Goal: Information Seeking & Learning: Check status

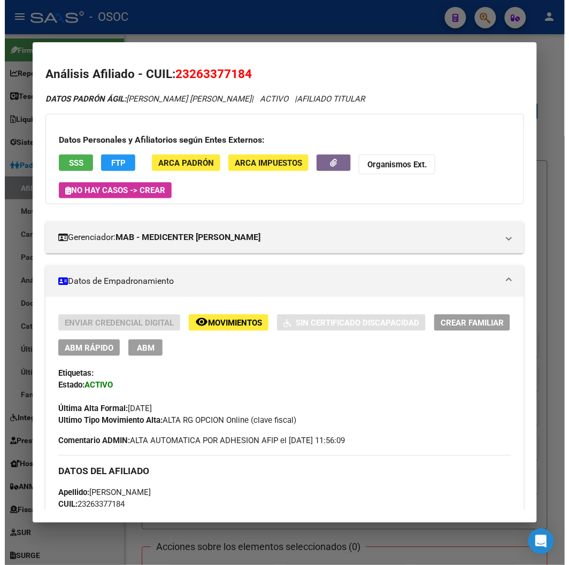
scroll to position [1086, 0]
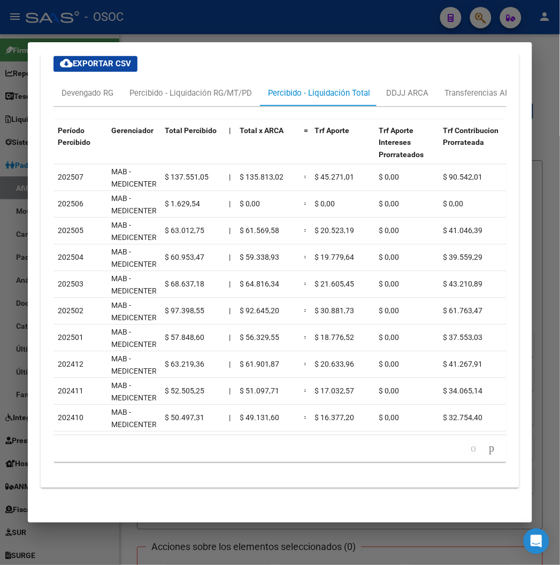
click at [124, 17] on div at bounding box center [280, 282] width 560 height 565
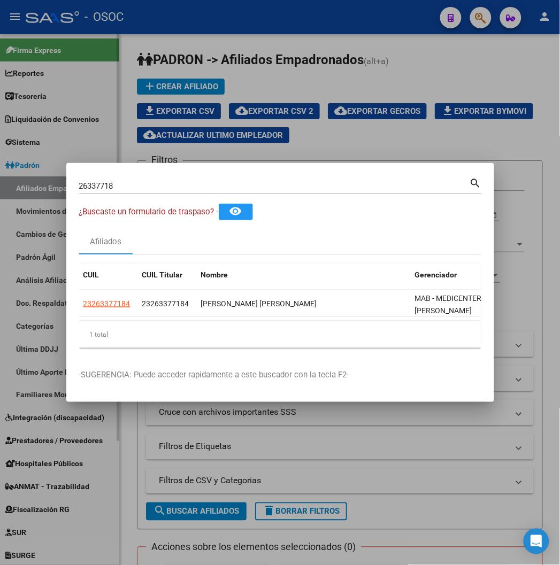
click at [78, 125] on div at bounding box center [280, 282] width 560 height 565
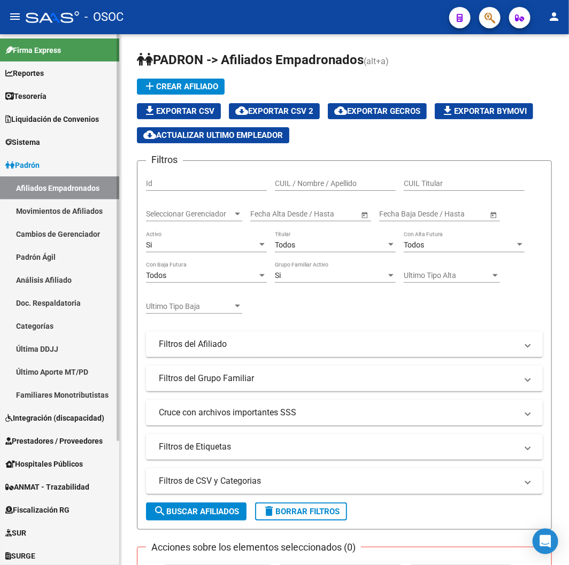
click at [44, 80] on link "Reportes" at bounding box center [59, 73] width 119 height 23
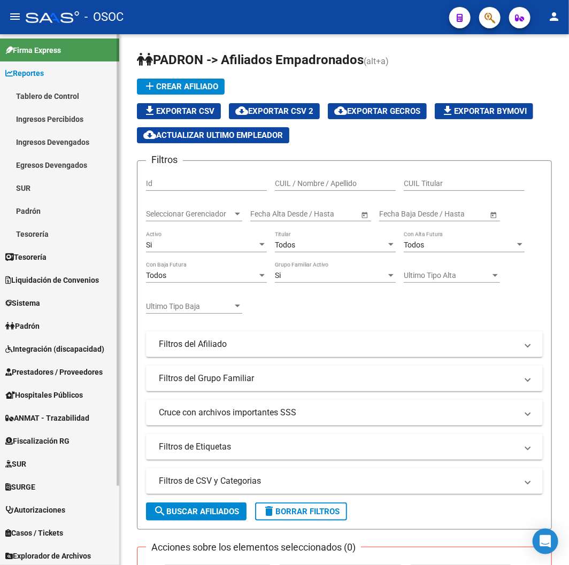
click at [37, 318] on link "Padrón" at bounding box center [59, 326] width 119 height 23
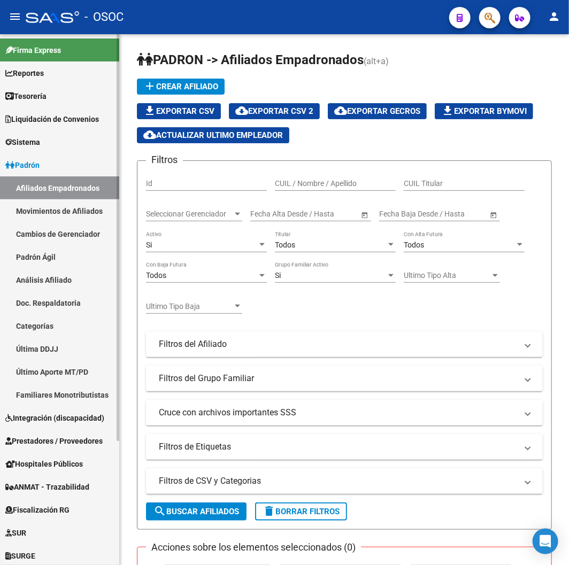
click at [60, 184] on link "Afiliados Empadronados" at bounding box center [59, 188] width 119 height 23
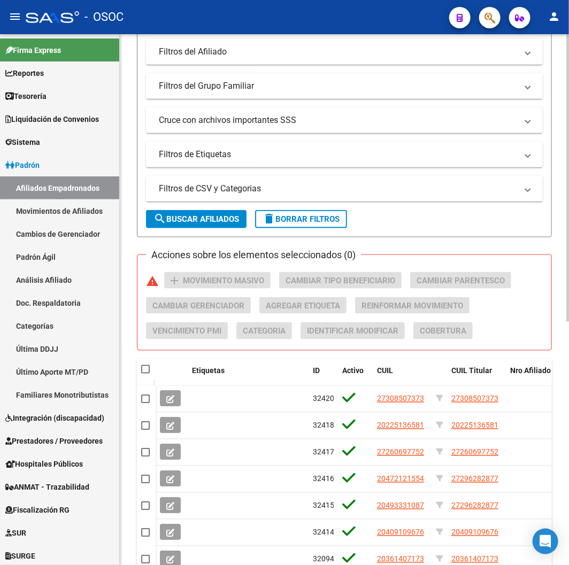
scroll to position [297, 0]
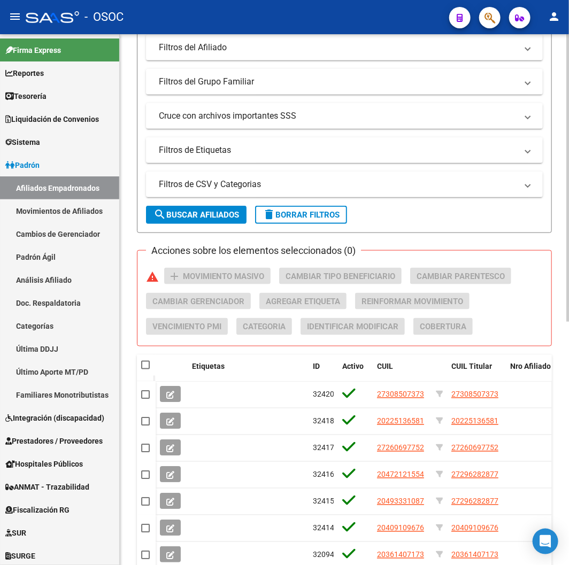
click at [202, 218] on span "search Buscar Afiliados" at bounding box center [197, 215] width 86 height 10
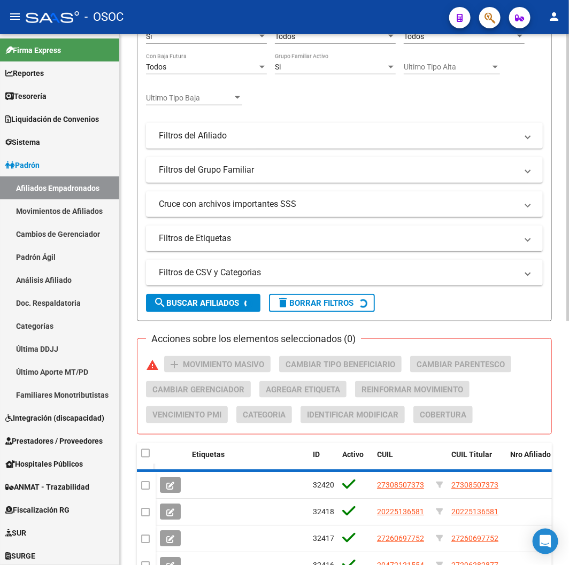
scroll to position [0, 0]
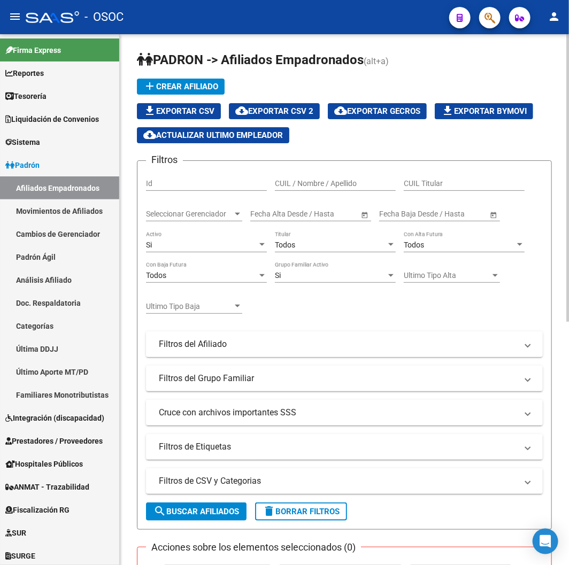
click at [305, 339] on mat-expansion-panel-header "Filtros del Afiliado" at bounding box center [344, 345] width 397 height 26
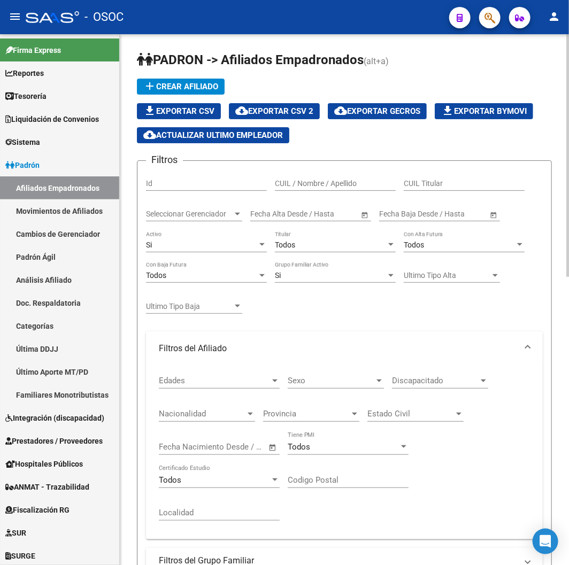
click at [305, 339] on mat-expansion-panel-header "Filtros del Afiliado" at bounding box center [344, 349] width 397 height 34
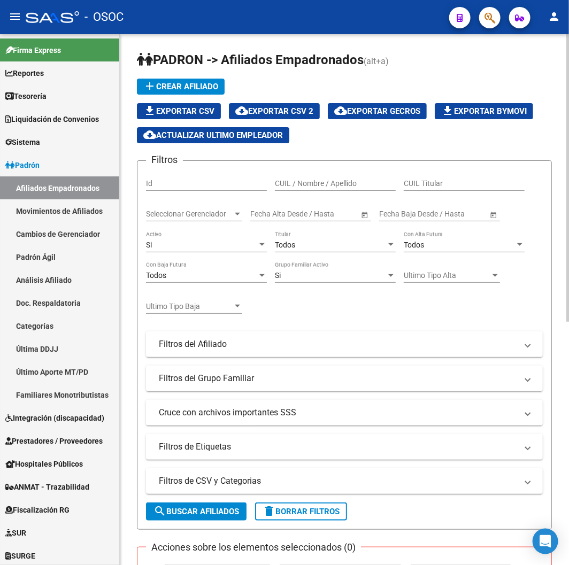
click at [224, 250] on div "Si Activo" at bounding box center [206, 241] width 121 height 21
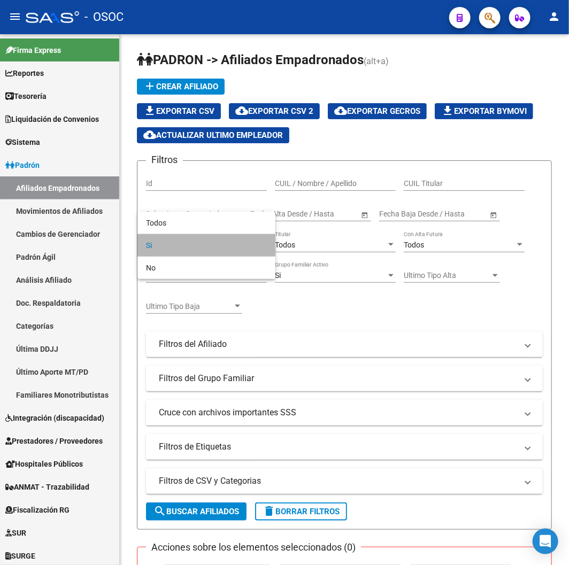
click at [217, 247] on span "Si" at bounding box center [206, 245] width 121 height 22
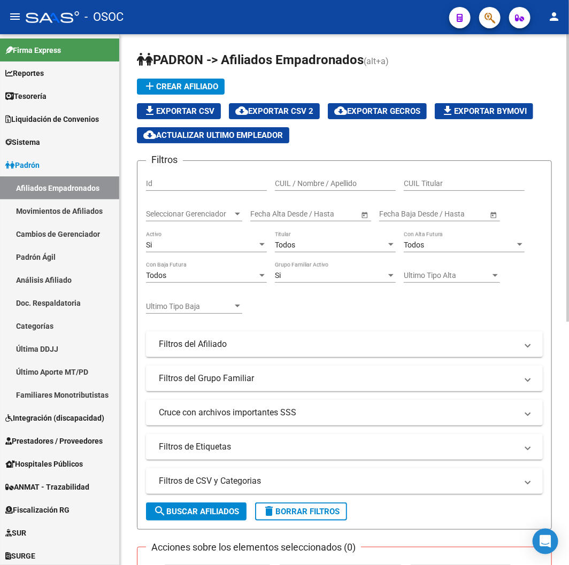
click at [321, 300] on div "Filtros Id CUIL / Nombre / Apellido CUIL Titular Seleccionar Gerenciador Selecc…" at bounding box center [344, 315] width 397 height 290
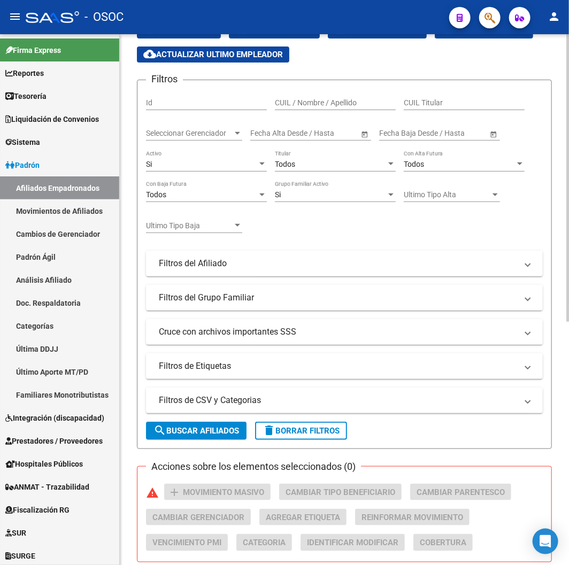
scroll to position [119, 0]
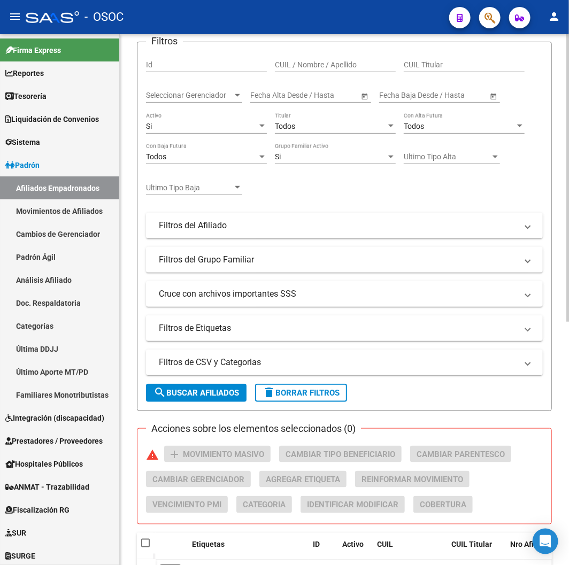
click at [206, 118] on div "Si Activo" at bounding box center [206, 122] width 121 height 21
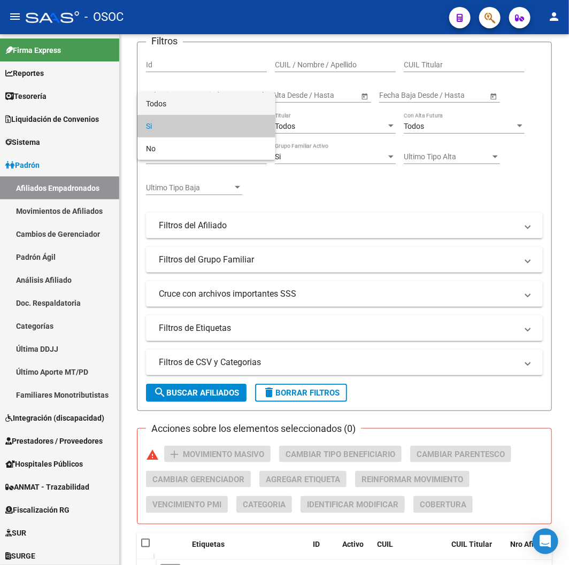
click at [194, 97] on span "Todos" at bounding box center [206, 104] width 121 height 22
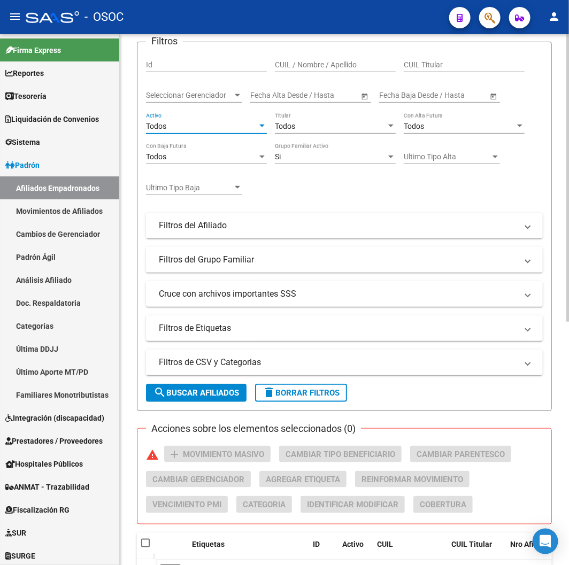
click at [204, 388] on span "search Buscar Afiliados" at bounding box center [197, 393] width 86 height 10
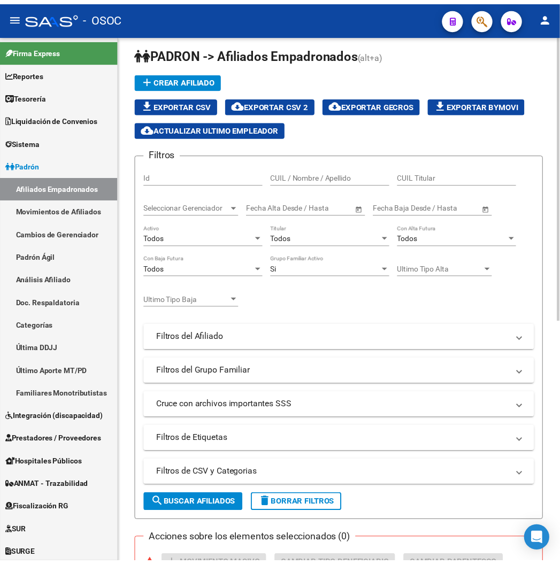
scroll to position [0, 0]
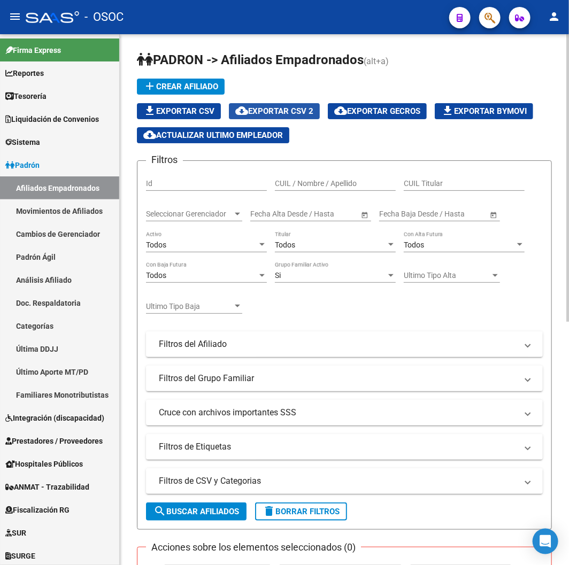
click at [309, 109] on span "cloud_download Exportar CSV 2" at bounding box center [274, 111] width 78 height 10
click at [488, 20] on icon "button" at bounding box center [490, 18] width 11 height 12
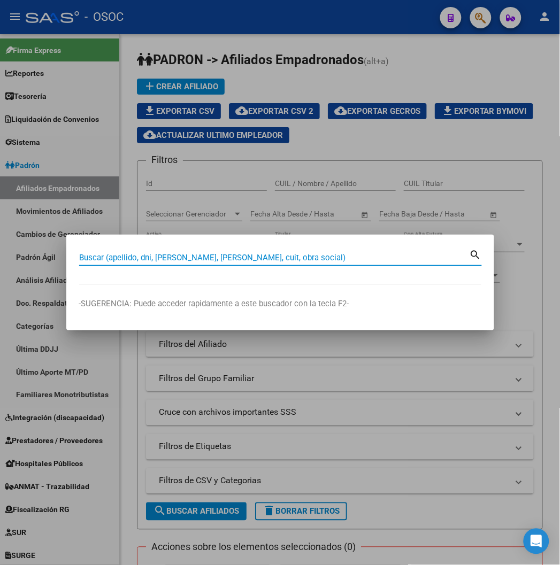
paste input "14435191"
type input "14435191"
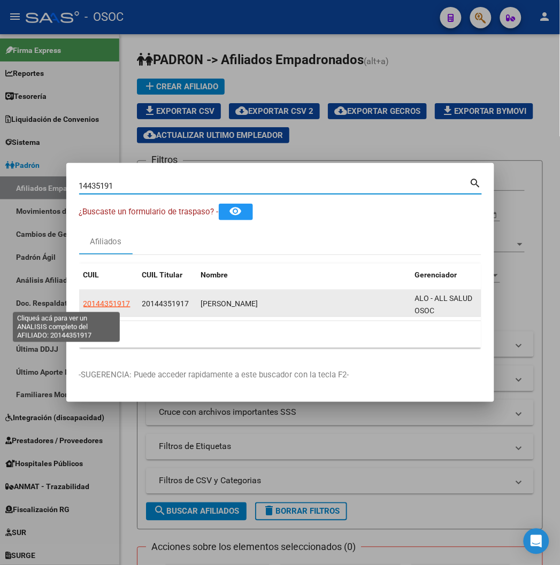
click at [83, 302] on span "20144351917" at bounding box center [106, 304] width 47 height 9
type textarea "20144351917"
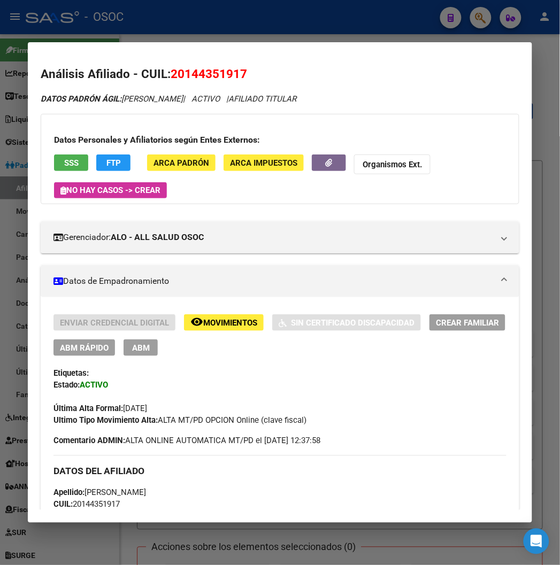
click at [183, 15] on div at bounding box center [280, 282] width 560 height 565
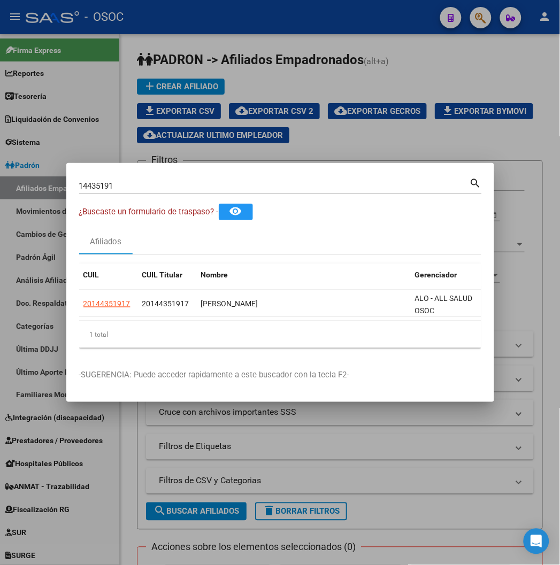
click at [98, 186] on input "14435191" at bounding box center [274, 186] width 391 height 10
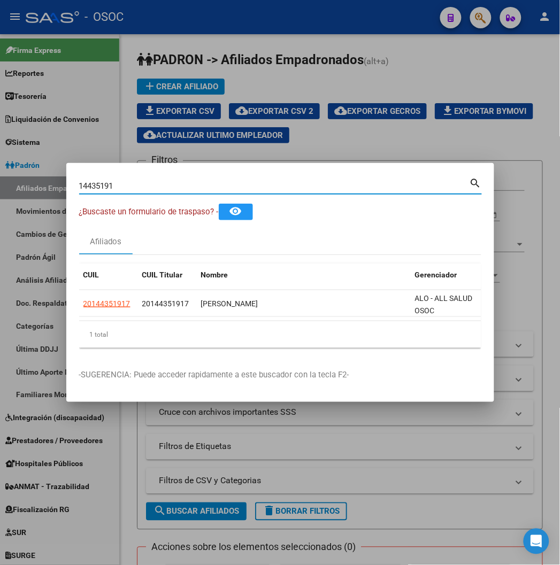
paste input "48465209"
type input "48465209"
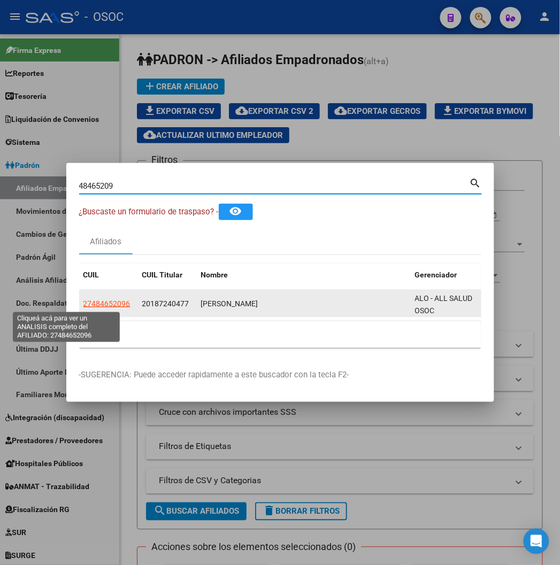
click at [83, 302] on span "27484652096" at bounding box center [106, 304] width 47 height 9
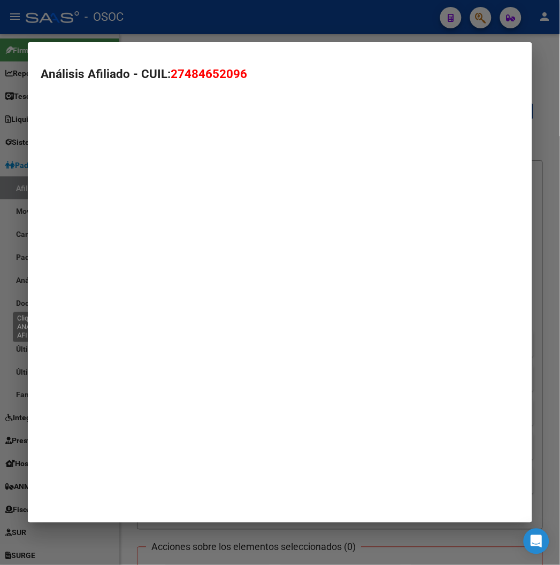
type textarea "27484652096"
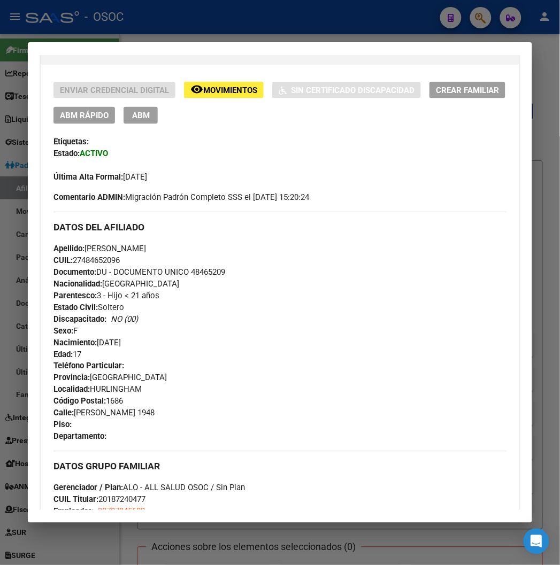
scroll to position [119, 0]
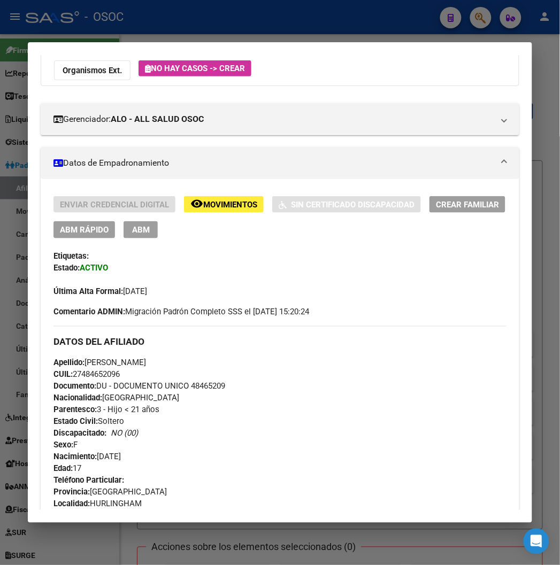
drag, startPoint x: 205, startPoint y: 33, endPoint x: 200, endPoint y: 40, distance: 8.5
click at [205, 33] on div at bounding box center [280, 282] width 560 height 565
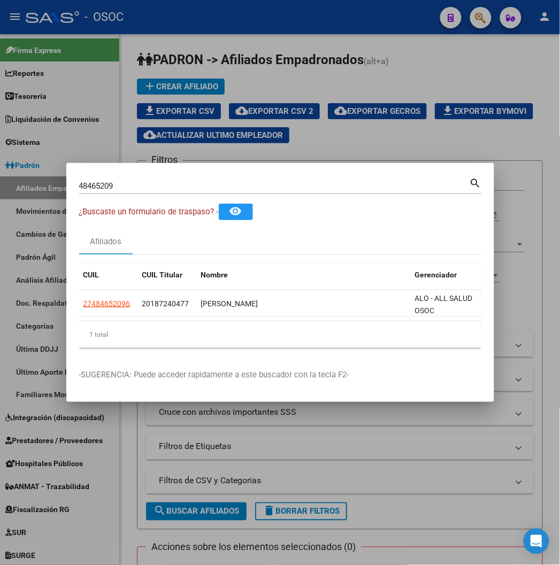
click at [94, 186] on input "48465209" at bounding box center [274, 186] width 391 height 10
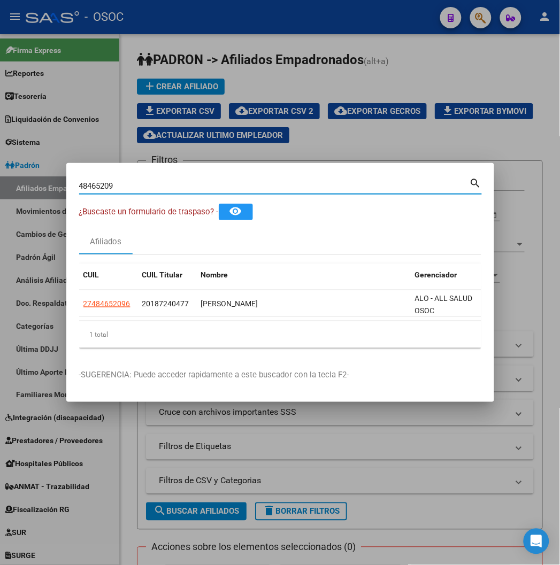
click at [94, 185] on input "48465209" at bounding box center [274, 186] width 391 height 10
paste input "20029591"
type input "20029591"
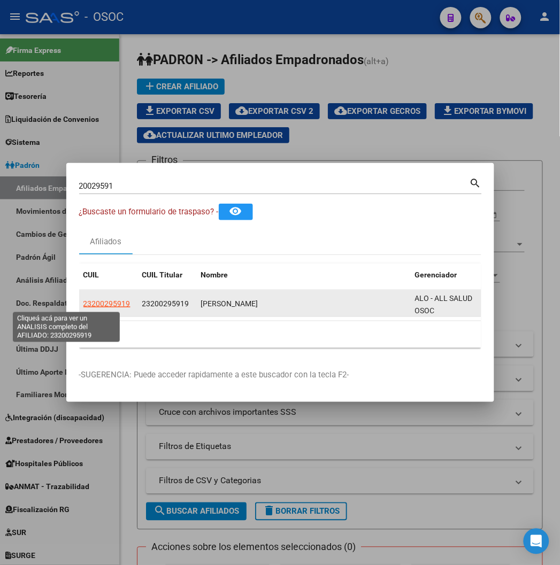
click at [83, 302] on span "23200295919" at bounding box center [106, 304] width 47 height 9
type textarea "23200295919"
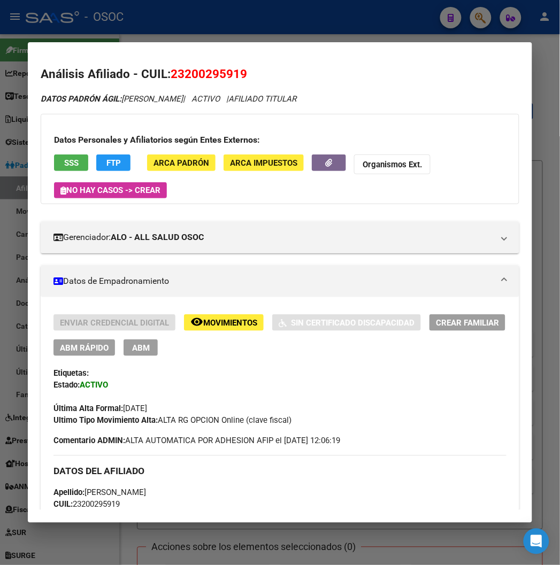
click at [242, 330] on button "remove_red_eye Movimientos" at bounding box center [224, 323] width 80 height 17
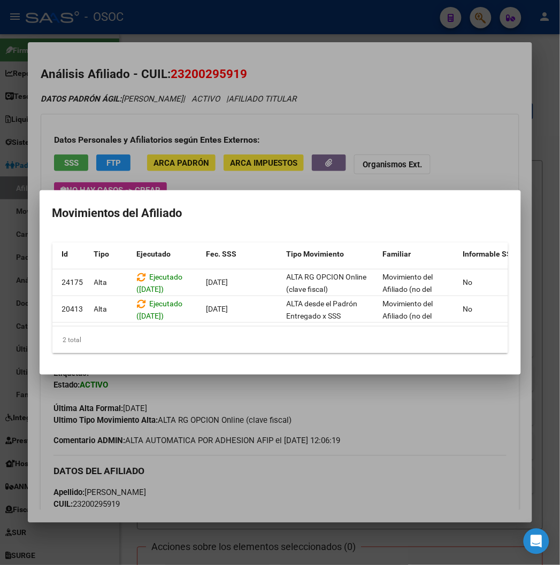
scroll to position [0, 0]
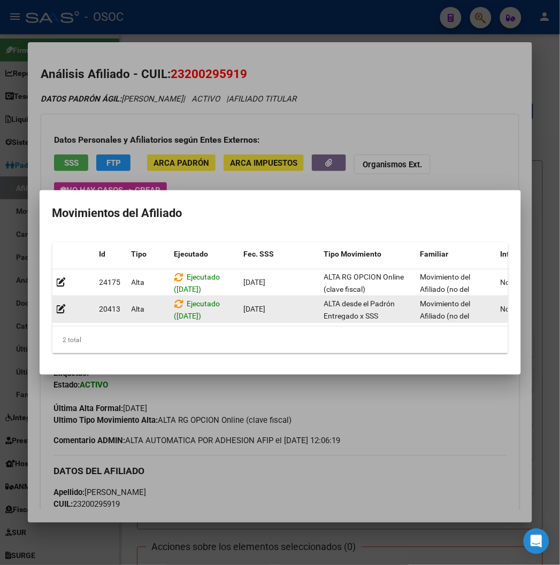
drag, startPoint x: 242, startPoint y: 330, endPoint x: 154, endPoint y: 318, distance: 88.6
click at [154, 318] on datatable-body "[GEOGRAPHIC_DATA] ([DATE]) [DATE] ALTA RG OPCION Online (clave fiscal) Movimien…" at bounding box center [306, 298] width 509 height 57
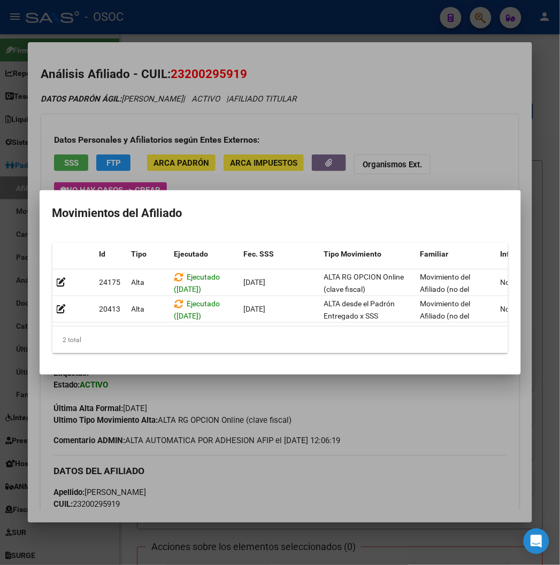
click at [370, 101] on div at bounding box center [280, 282] width 560 height 565
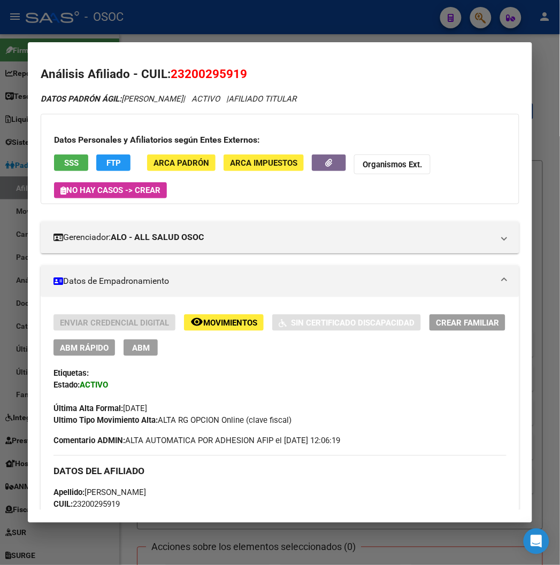
click at [307, 47] on mat-dialog-container "Análisis Afiliado - CUIL: 23200295919 DATOS PADRÓN ÁGIL: [PERSON_NAME] | ACTIVO…" at bounding box center [280, 282] width 504 height 480
click at [294, 31] on div at bounding box center [280, 282] width 560 height 565
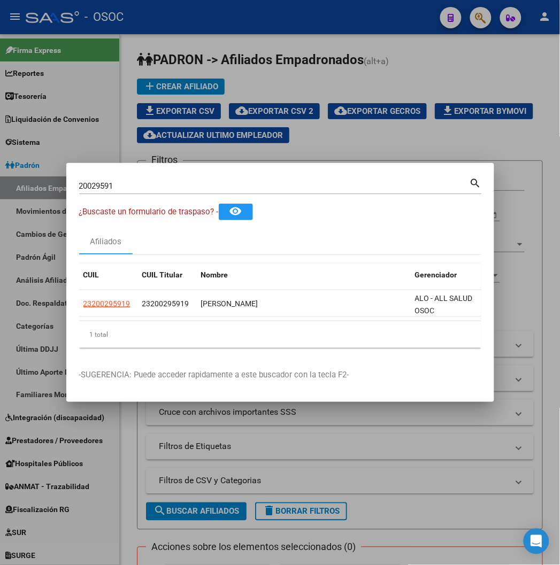
click at [127, 183] on input "20029591" at bounding box center [274, 186] width 391 height 10
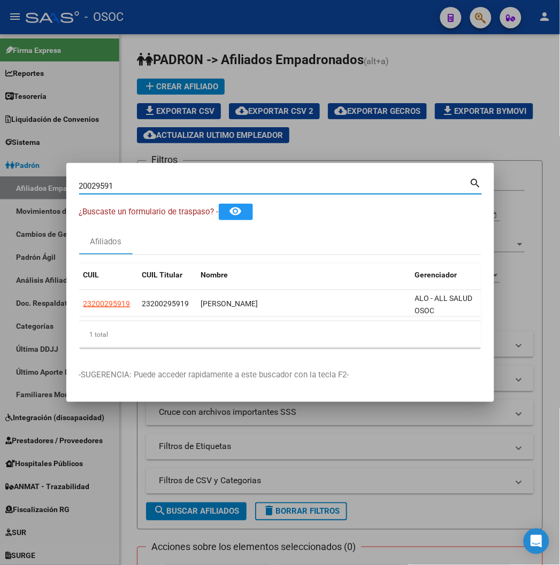
click at [127, 183] on input "20029591" at bounding box center [274, 186] width 391 height 10
paste input "2742616"
type input "22742616"
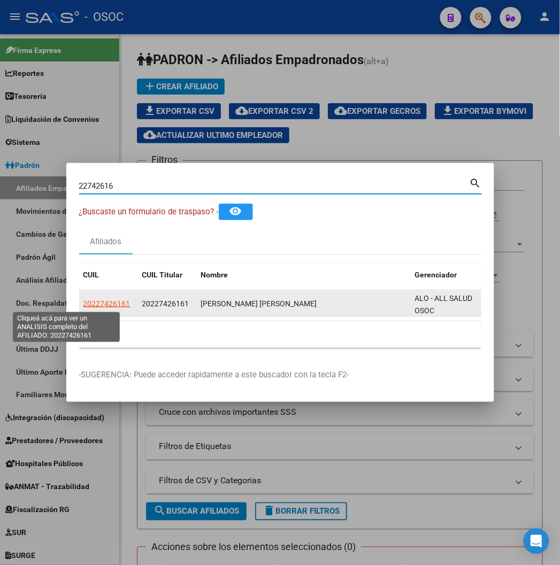
click at [83, 306] on span "20227426161" at bounding box center [106, 304] width 47 height 9
type textarea "20227426161"
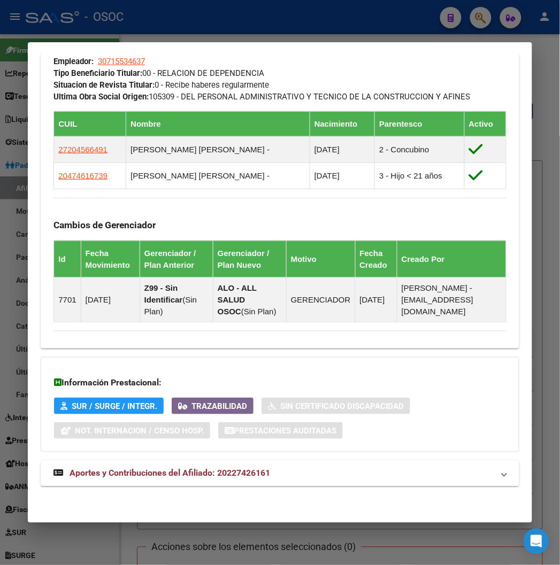
scroll to position [672, 0]
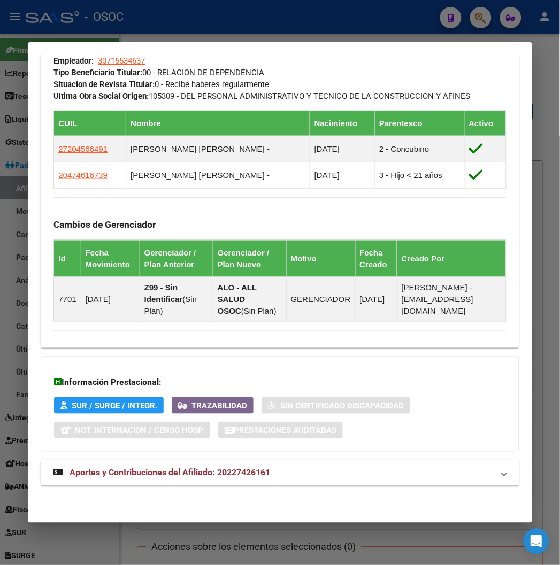
click at [159, 472] on span "Aportes y Contribuciones del Afiliado: 20227426161" at bounding box center [170, 473] width 201 height 10
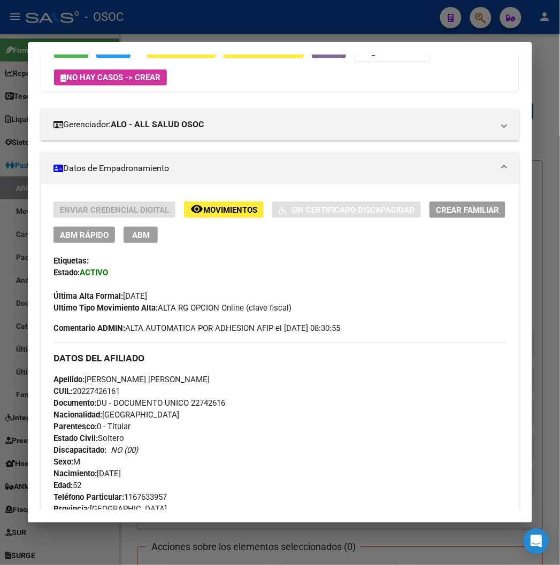
scroll to position [0, 0]
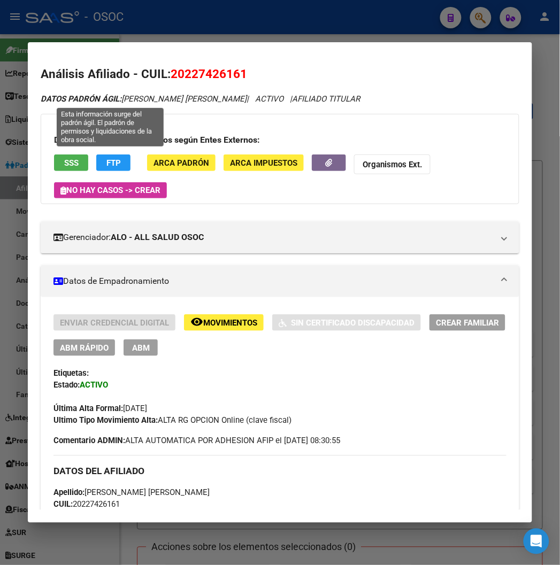
click at [155, 27] on div at bounding box center [280, 282] width 560 height 565
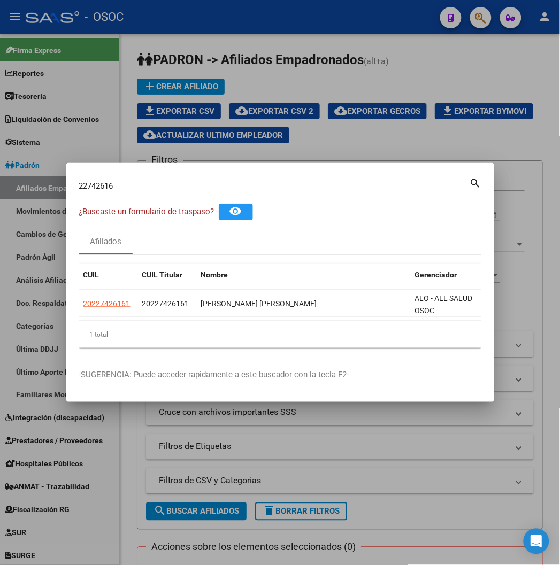
click at [105, 182] on input "22742616" at bounding box center [274, 186] width 391 height 10
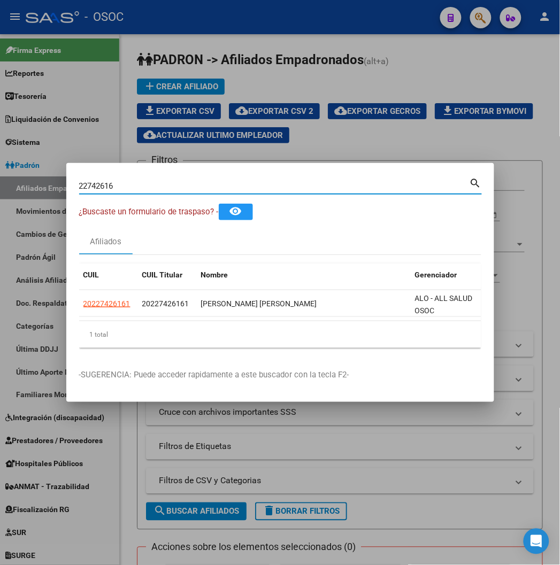
click at [105, 182] on input "22742616" at bounding box center [274, 186] width 391 height 10
paste input "6096835"
type input "26096835"
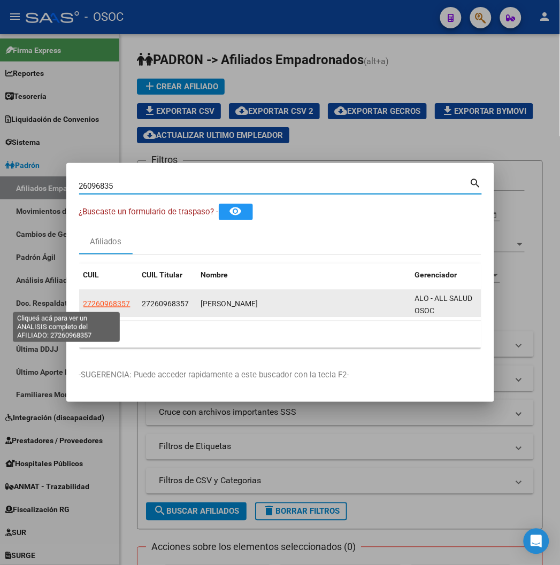
click at [83, 300] on span "27260968357" at bounding box center [106, 304] width 47 height 9
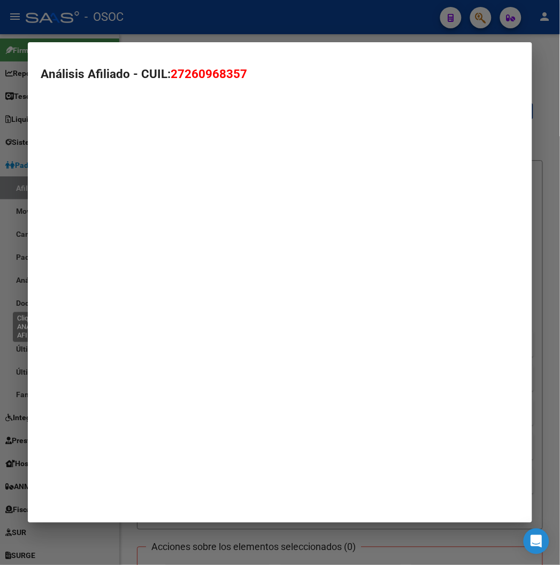
type textarea "27260968357"
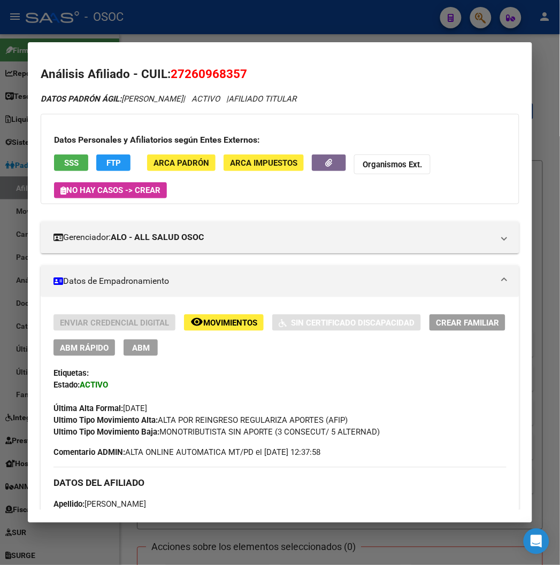
click at [203, 321] on span "Movimientos" at bounding box center [230, 323] width 54 height 10
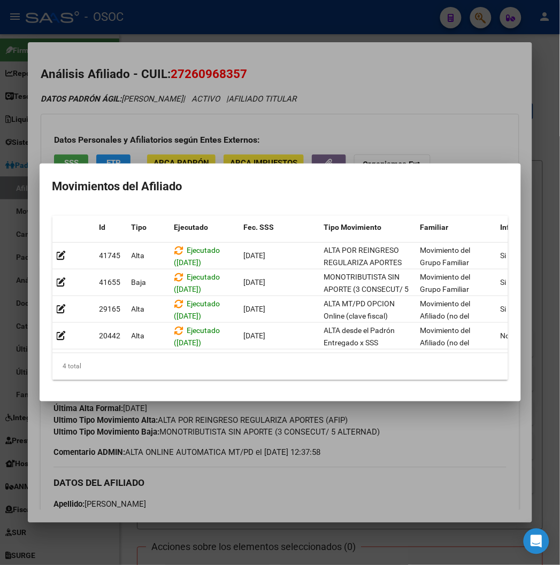
click at [284, 77] on div at bounding box center [280, 282] width 560 height 565
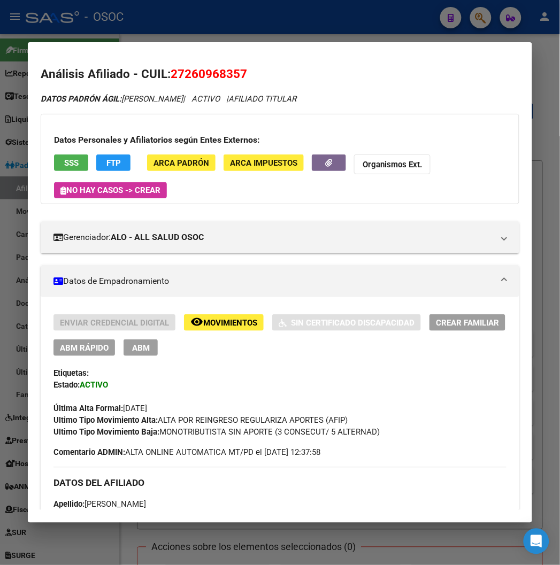
click at [250, 40] on div at bounding box center [280, 282] width 560 height 565
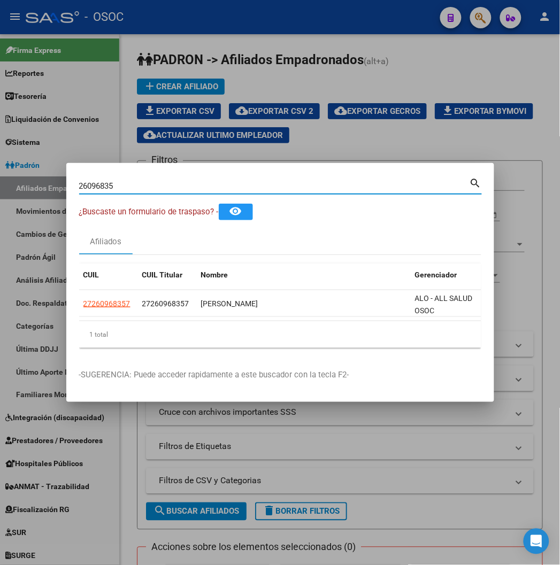
click at [97, 183] on input "26096835" at bounding box center [274, 186] width 391 height 10
paste input "14386292"
type input "14386292"
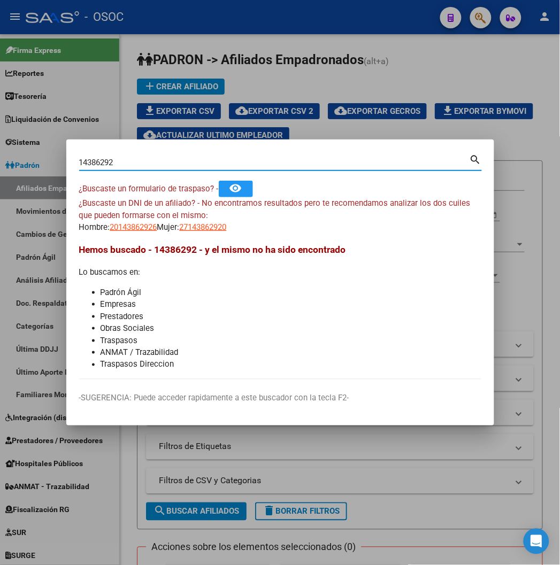
click at [135, 24] on div at bounding box center [280, 282] width 560 height 565
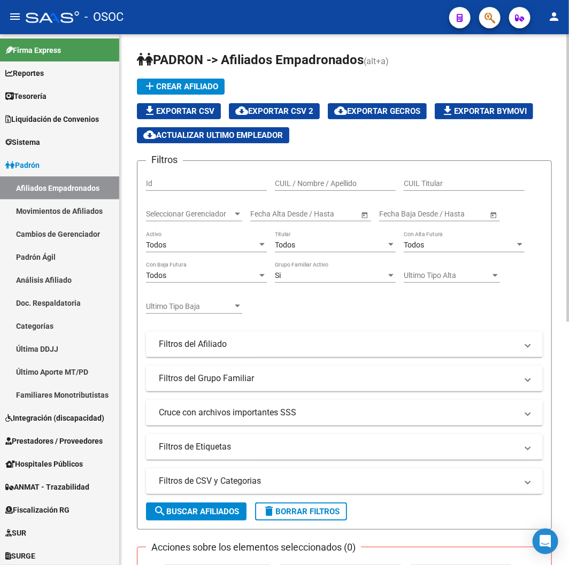
scroll to position [59, 0]
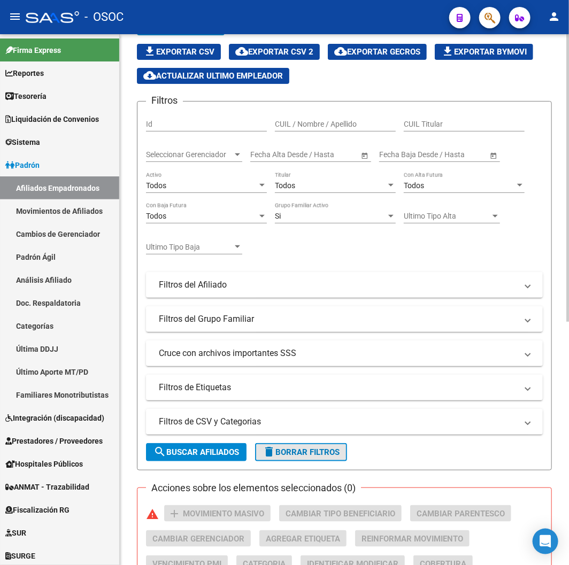
click at [296, 450] on span "delete Borrar Filtros" at bounding box center [301, 453] width 77 height 10
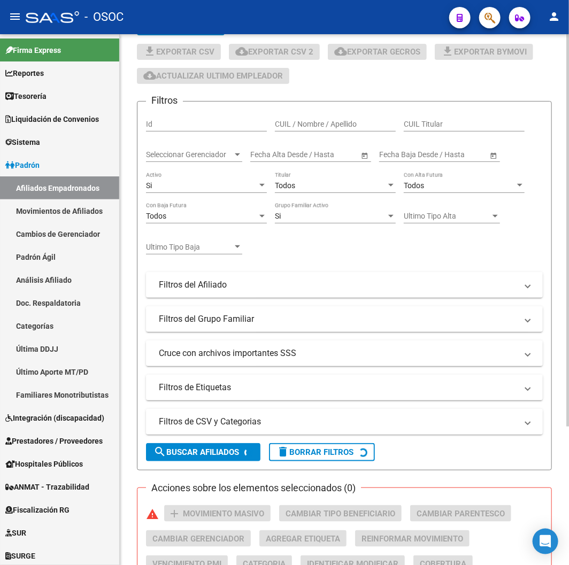
click at [287, 435] on mat-expansion-panel-header "Filtros de CSV y Categorias" at bounding box center [344, 422] width 397 height 26
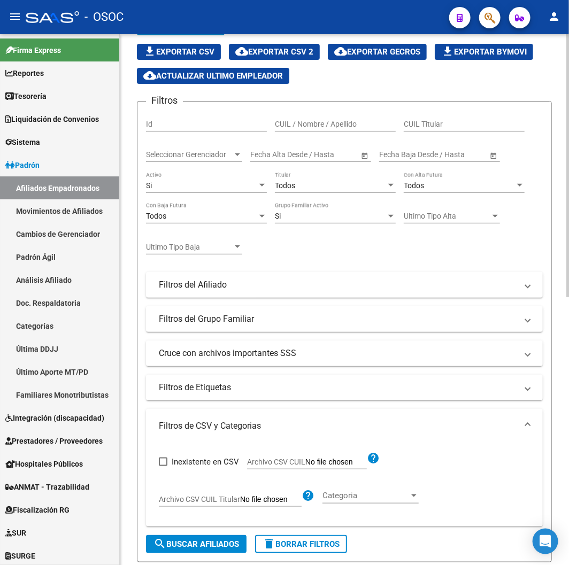
click at [285, 460] on span "Archivo CSV CUIL" at bounding box center [276, 462] width 58 height 9
click at [305, 460] on input "Archivo CSV CUIL" at bounding box center [336, 463] width 62 height 10
type input "C:\fakepath\archivo para filtrar en SAAS.csv"
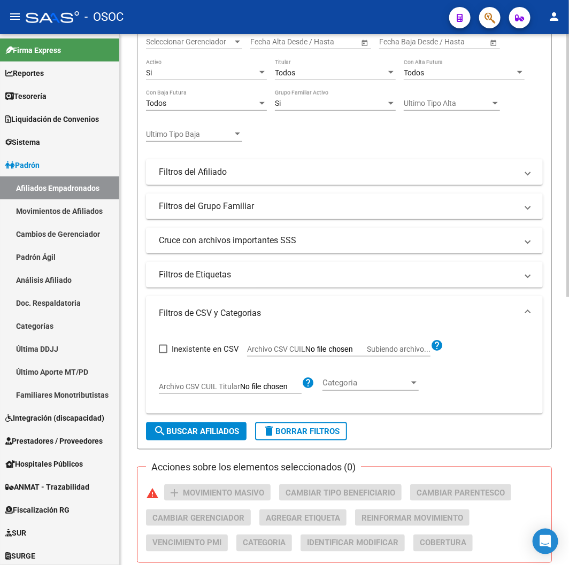
scroll to position [475, 0]
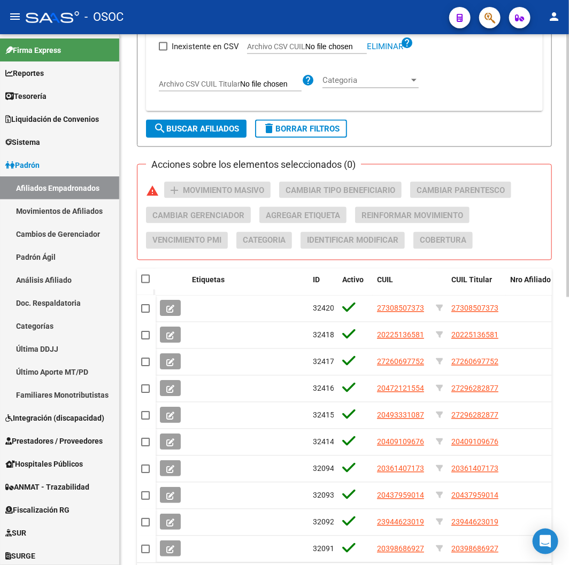
click at [196, 131] on span "search Buscar Afiliados" at bounding box center [197, 129] width 86 height 10
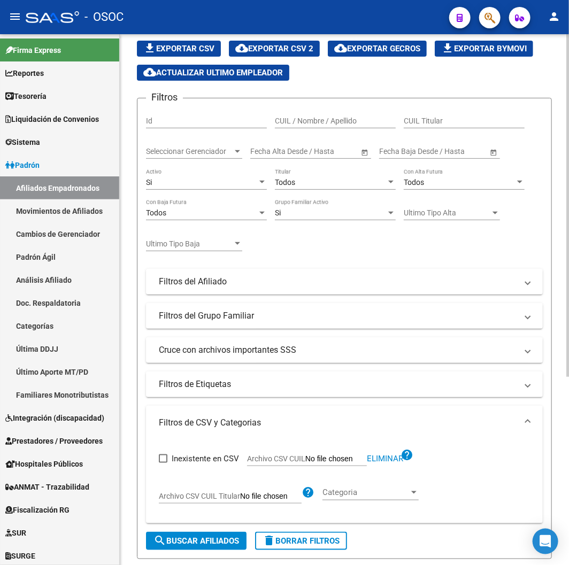
scroll to position [0, 0]
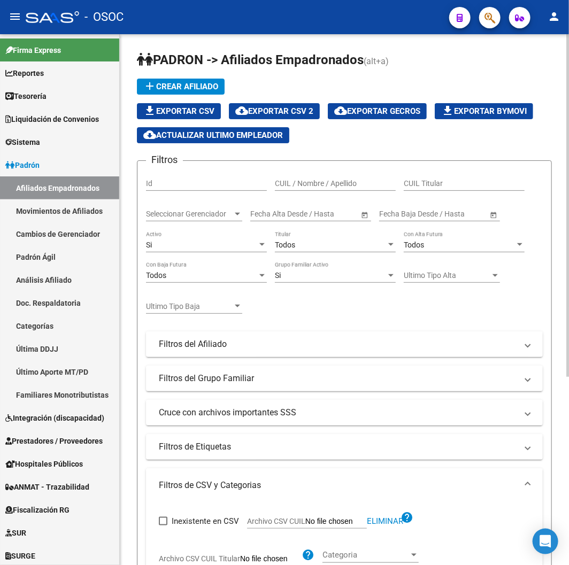
click at [201, 243] on div "Si" at bounding box center [201, 245] width 111 height 9
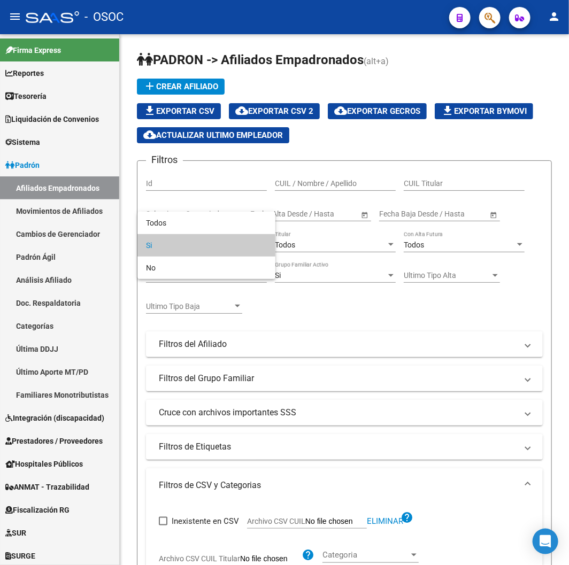
click at [197, 234] on span "Si" at bounding box center [206, 245] width 121 height 22
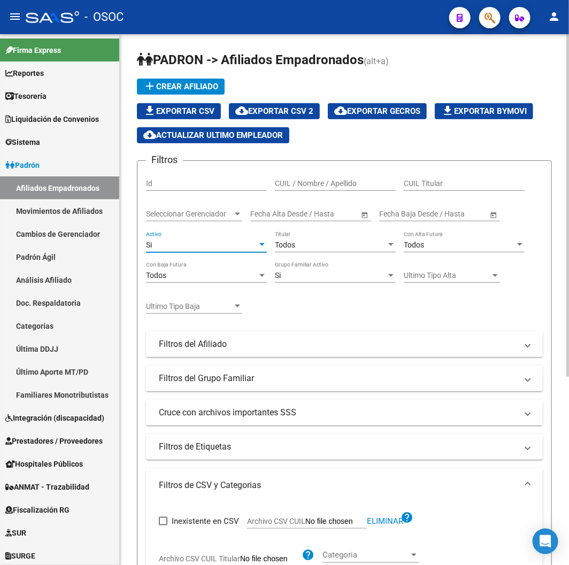
click at [201, 246] on div "Si" at bounding box center [201, 245] width 111 height 9
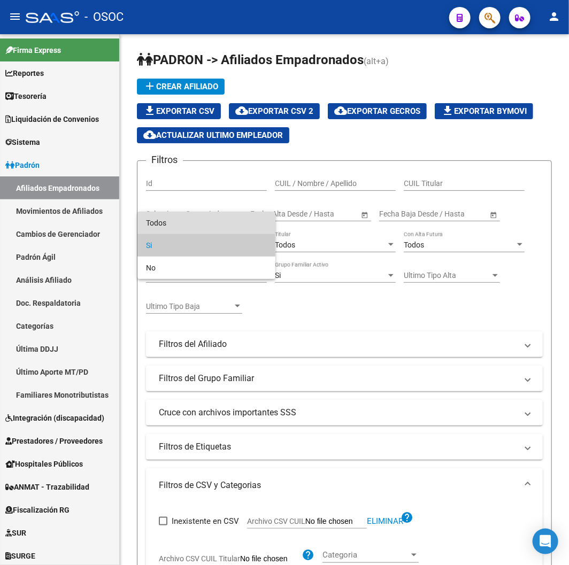
click at [196, 222] on span "Todos" at bounding box center [206, 223] width 121 height 22
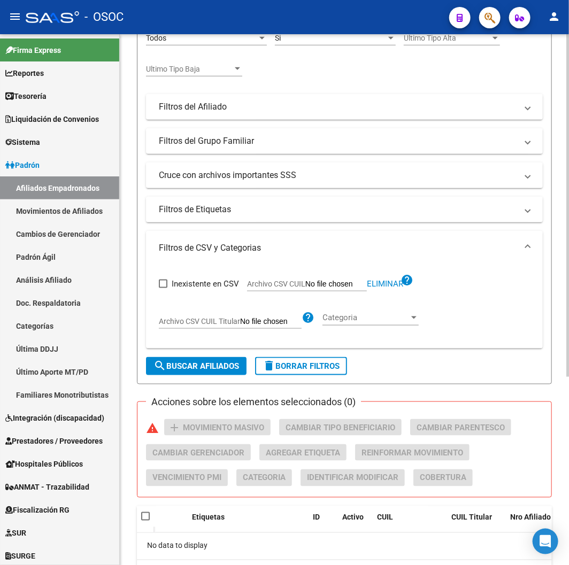
click at [194, 365] on span "search Buscar Afiliados" at bounding box center [197, 367] width 86 height 10
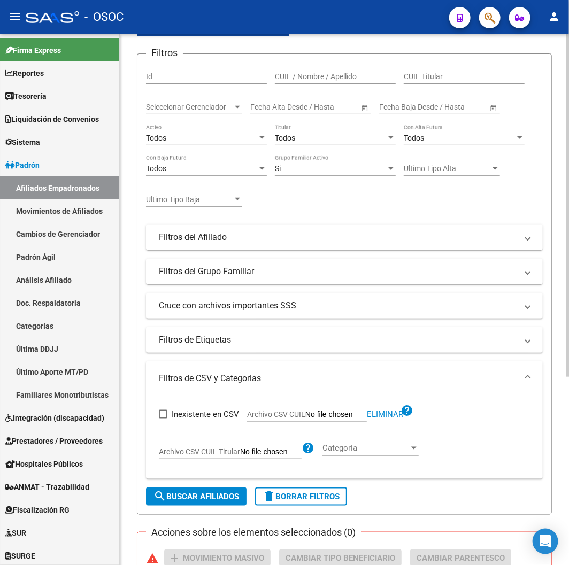
scroll to position [56, 0]
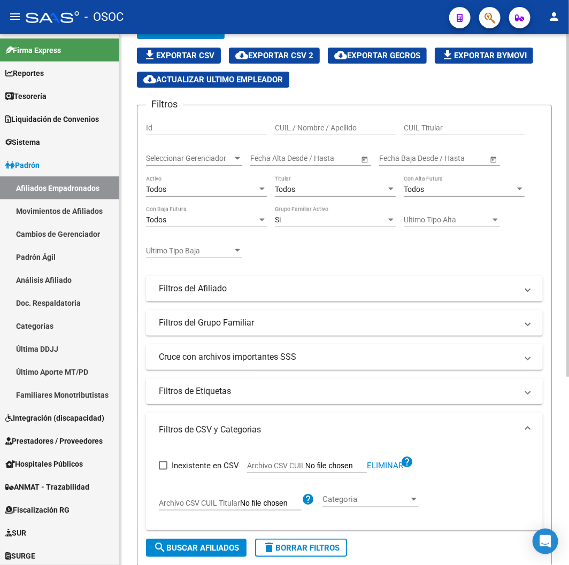
click at [266, 391] on mat-panel-title "Filtros de Etiquetas" at bounding box center [338, 392] width 358 height 12
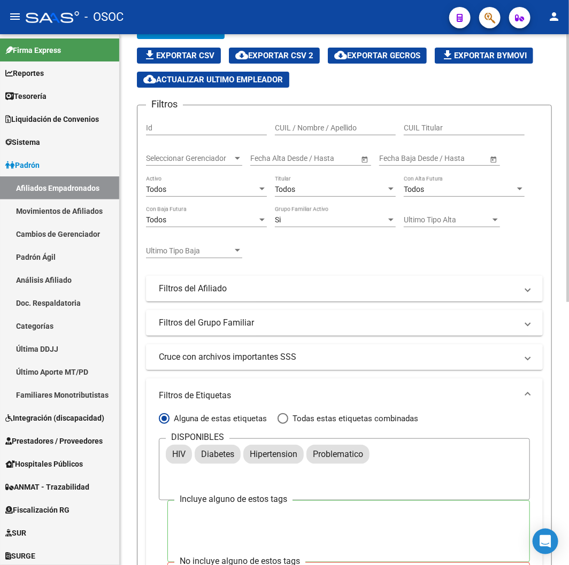
click at [296, 355] on mat-panel-title "Cruce con archivos importantes SSS" at bounding box center [338, 357] width 358 height 12
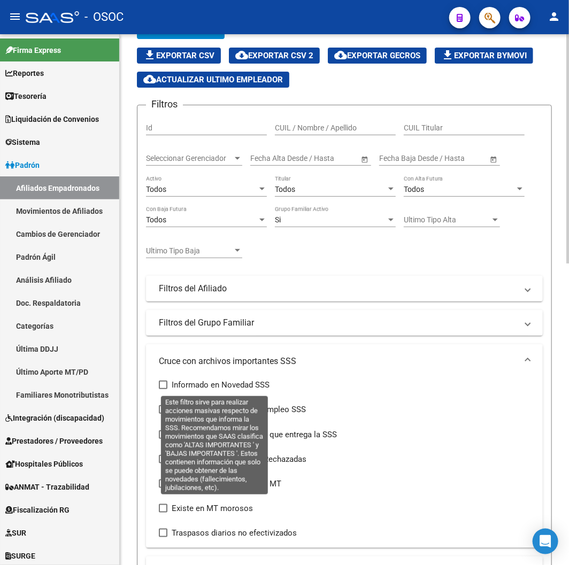
click at [234, 382] on span "Informado en Novedad SSS" at bounding box center [221, 385] width 98 height 13
click at [163, 389] on input "Informado en Novedad SSS" at bounding box center [163, 389] width 1 height 1
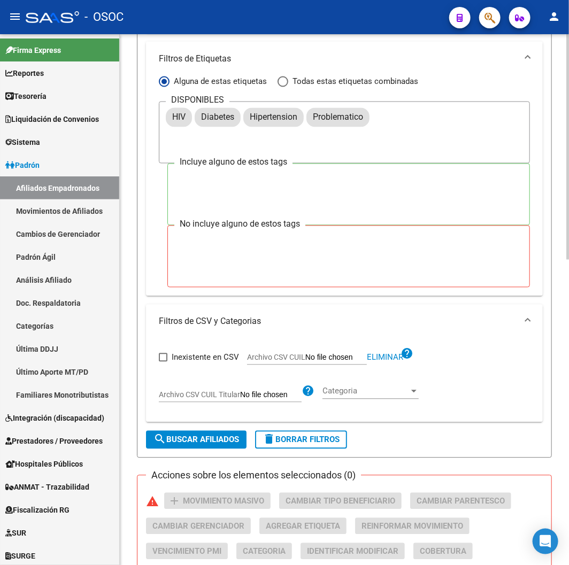
click at [206, 439] on span "search Buscar Afiliados" at bounding box center [197, 440] width 86 height 10
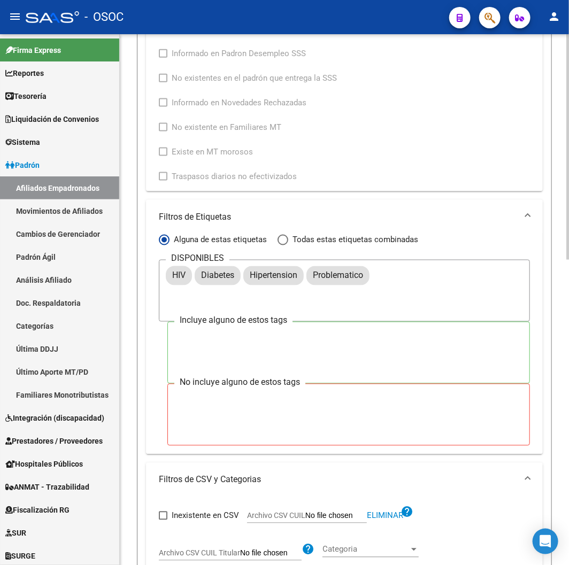
scroll to position [280, 0]
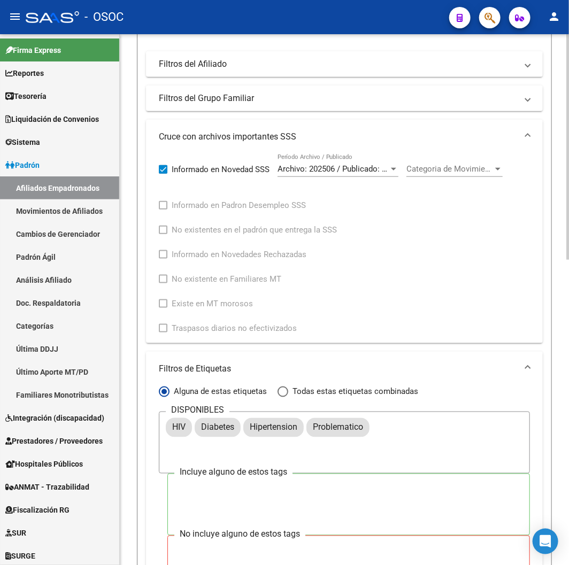
click at [191, 163] on div "Informado en Novedad SSS Archivo: 202506 / Publicado: 202508 Período Archivo / …" at bounding box center [335, 244] width 352 height 181
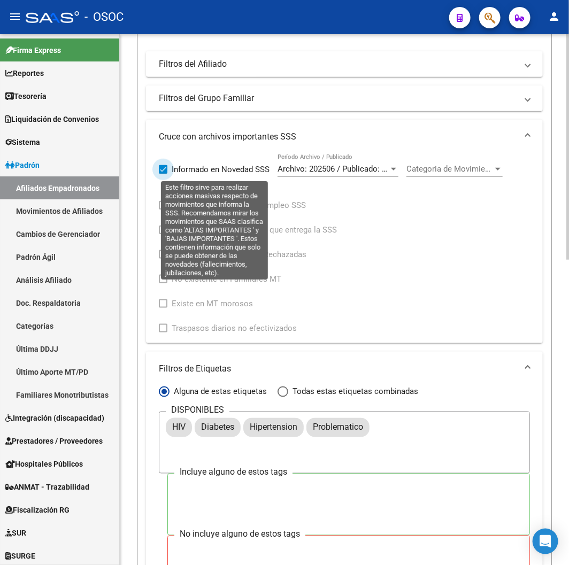
click at [194, 171] on span "Informado en Novedad SSS" at bounding box center [221, 169] width 98 height 13
click at [163, 174] on input "Informado en Novedad SSS" at bounding box center [163, 174] width 1 height 1
checkbox input "false"
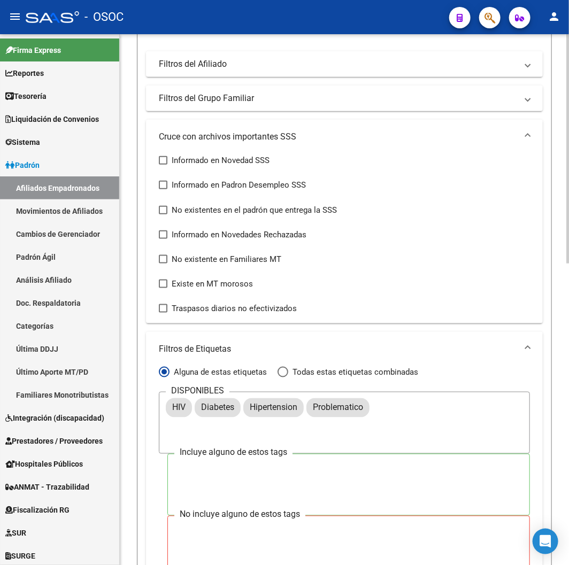
click at [239, 213] on span "No existentes en el padrón que entrega la SSS" at bounding box center [254, 210] width 165 height 13
click at [163, 215] on input "No existentes en el padrón que entrega la SSS" at bounding box center [163, 215] width 1 height 1
checkbox input "true"
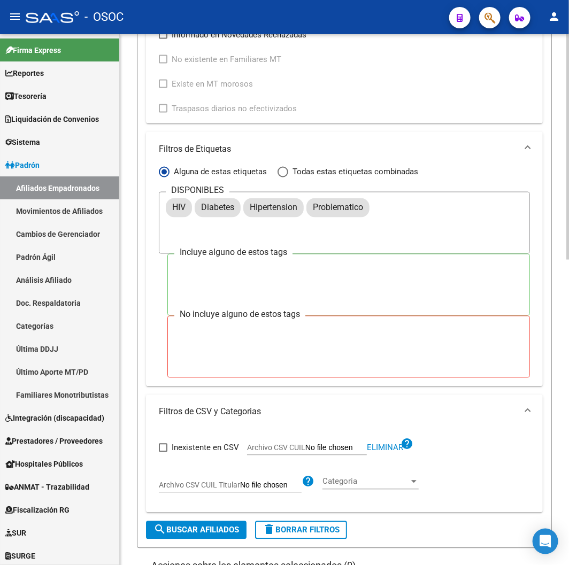
scroll to position [518, 0]
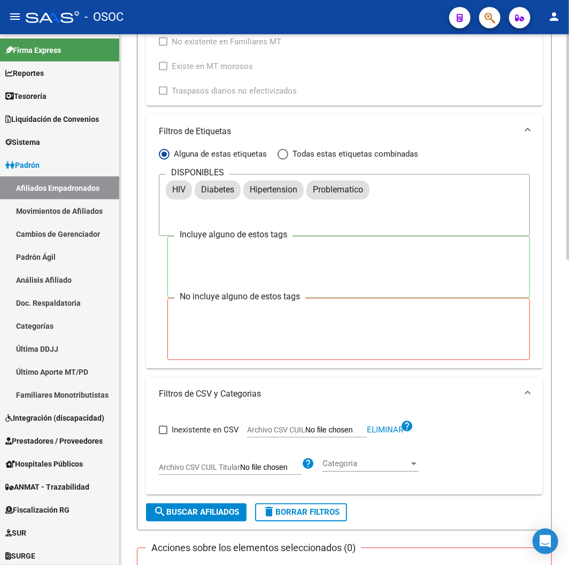
click at [223, 514] on span "search Buscar Afiliados" at bounding box center [197, 513] width 86 height 10
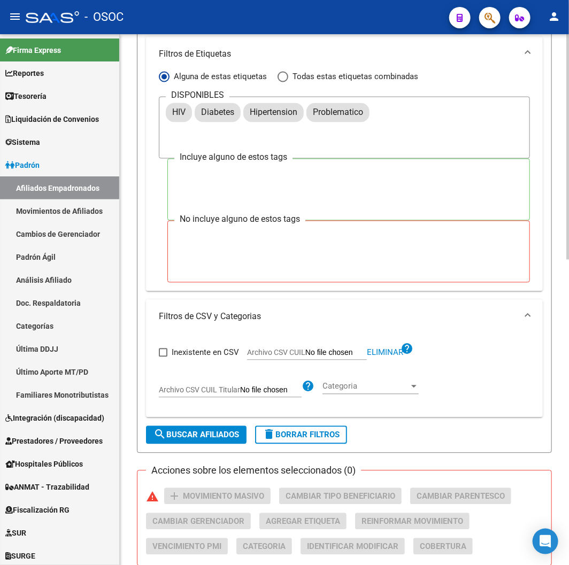
scroll to position [364, 0]
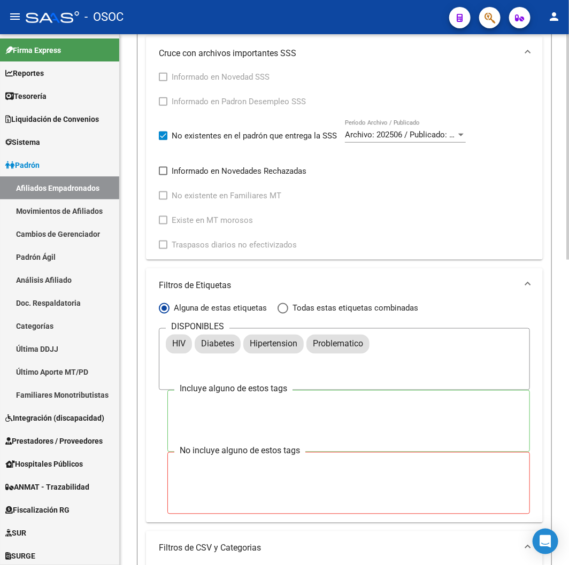
click at [217, 145] on div "Informado en Novedad SSS Informado en Padron Desempleo SSS No existentes en el …" at bounding box center [316, 161] width 315 height 181
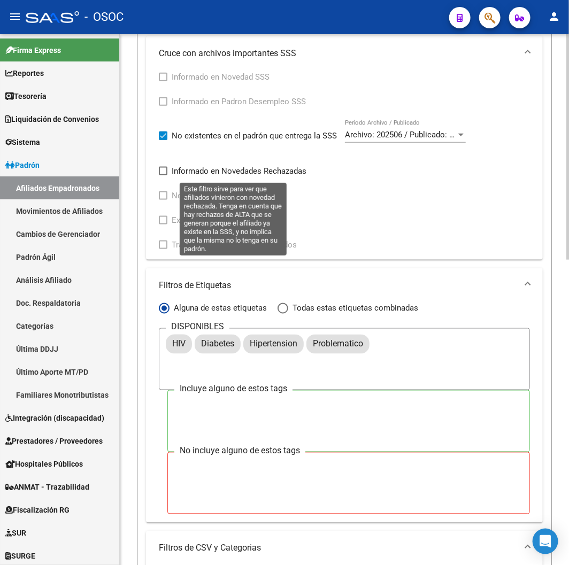
click at [210, 171] on span "Informado en Novedades Rechazadas" at bounding box center [239, 171] width 135 height 13
click at [163, 175] on input "Informado en Novedades Rechazadas" at bounding box center [163, 175] width 1 height 1
checkbox input "true"
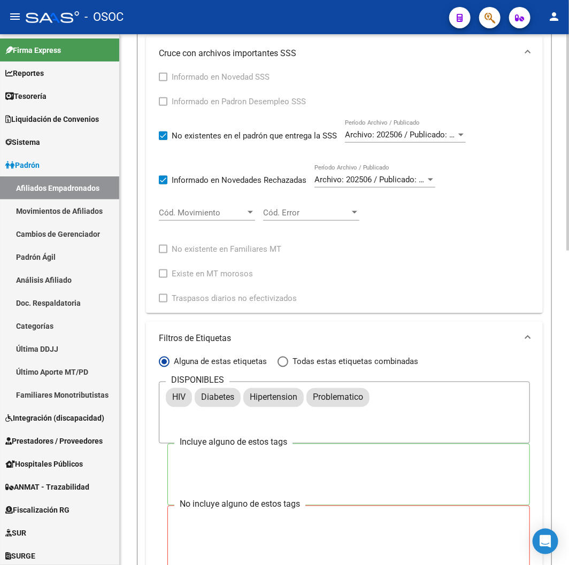
click at [201, 142] on span "No existentes en el padrón que entrega la SSS" at bounding box center [254, 135] width 165 height 13
click at [163, 141] on input "No existentes en el padrón que entrega la SSS" at bounding box center [163, 140] width 1 height 1
checkbox input "false"
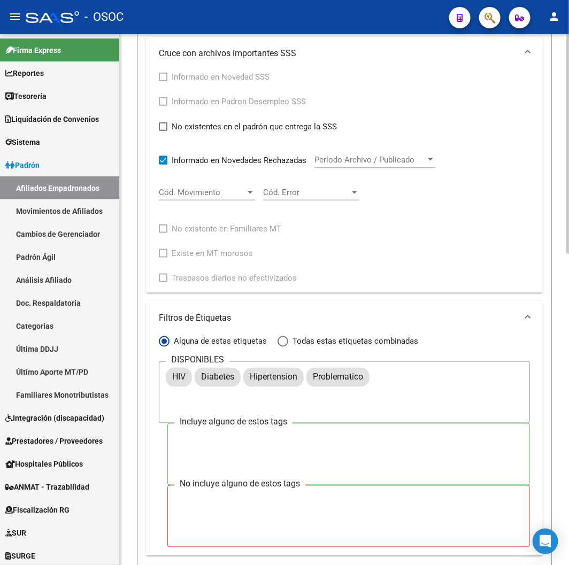
click at [392, 163] on span "Período Archivo / Publicado" at bounding box center [370, 160] width 111 height 10
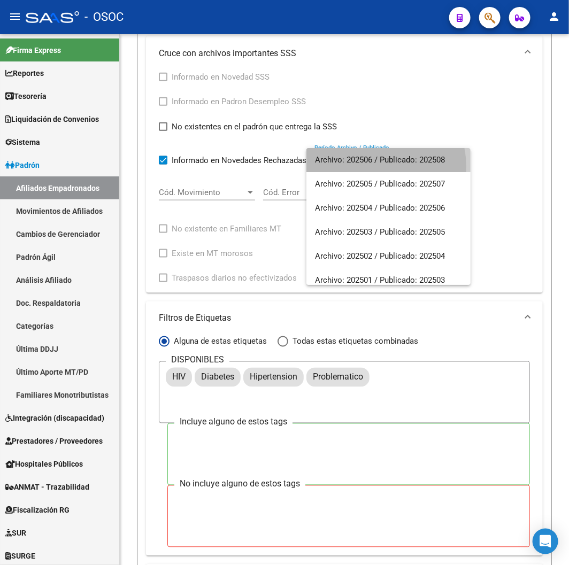
click at [376, 166] on span "Archivo: 202506 / Publicado: 202508" at bounding box center [388, 160] width 147 height 24
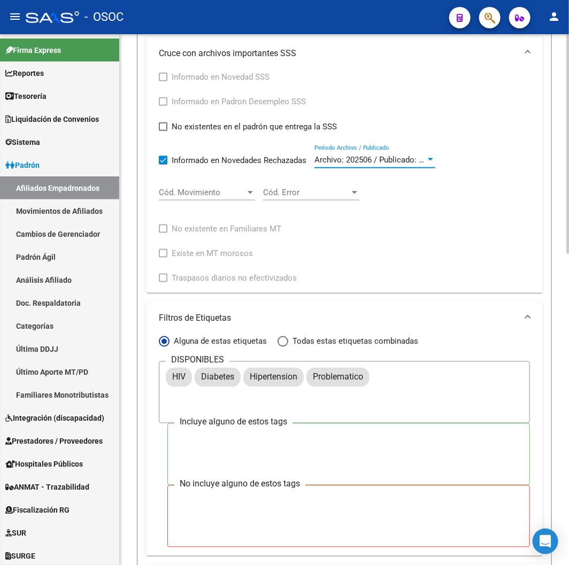
click at [180, 194] on span "Cód. Movimiento" at bounding box center [202, 193] width 87 height 10
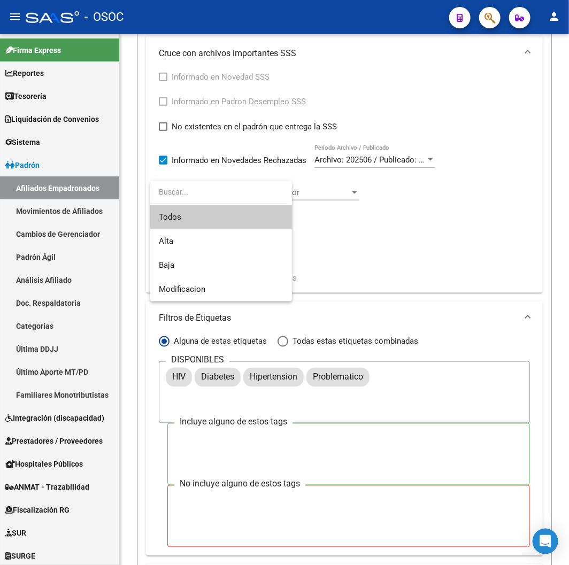
click at [236, 214] on span "Todos" at bounding box center [221, 217] width 125 height 24
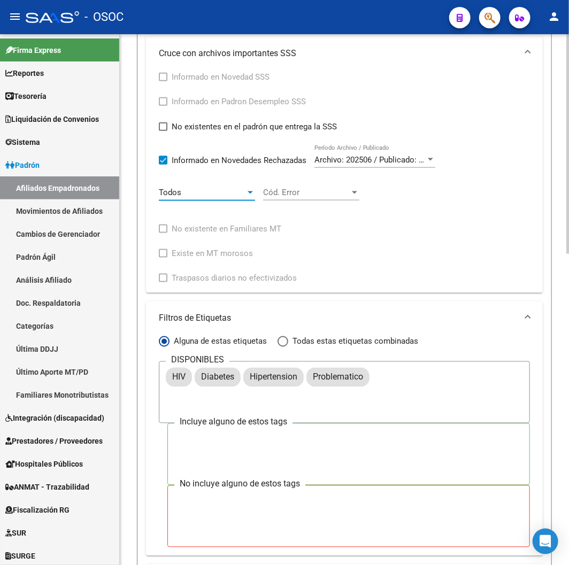
click at [319, 188] on div "Cód. Error Cód. Error" at bounding box center [311, 189] width 96 height 23
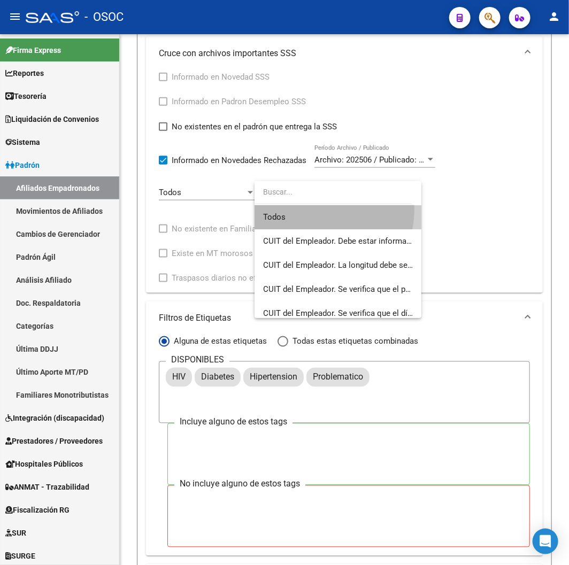
click at [306, 209] on span "Todos" at bounding box center [338, 217] width 150 height 24
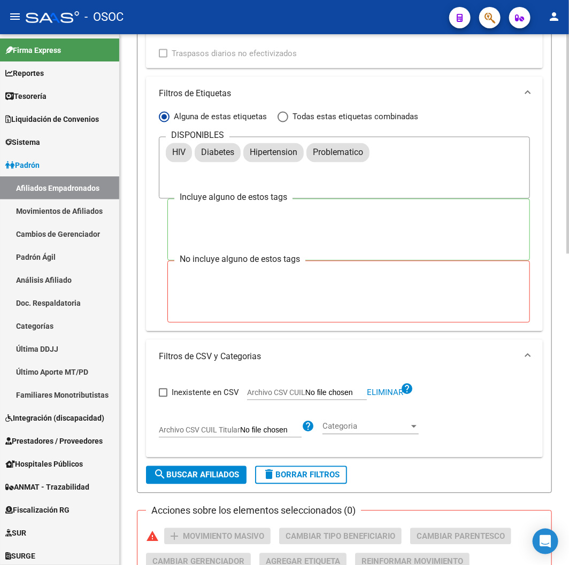
scroll to position [601, 0]
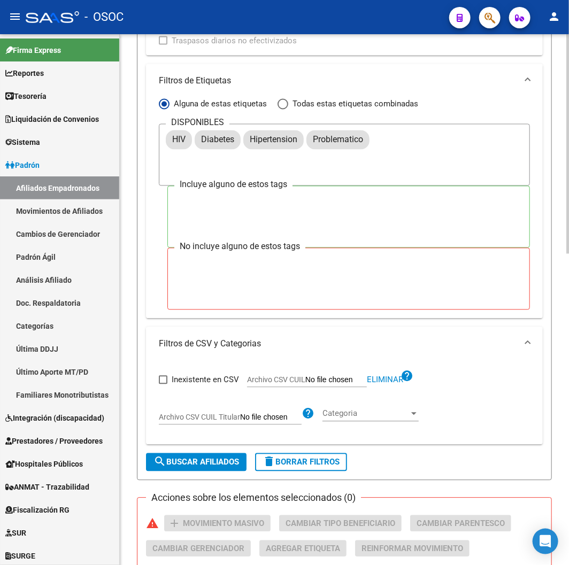
click at [214, 462] on span "search Buscar Afiliados" at bounding box center [197, 463] width 86 height 10
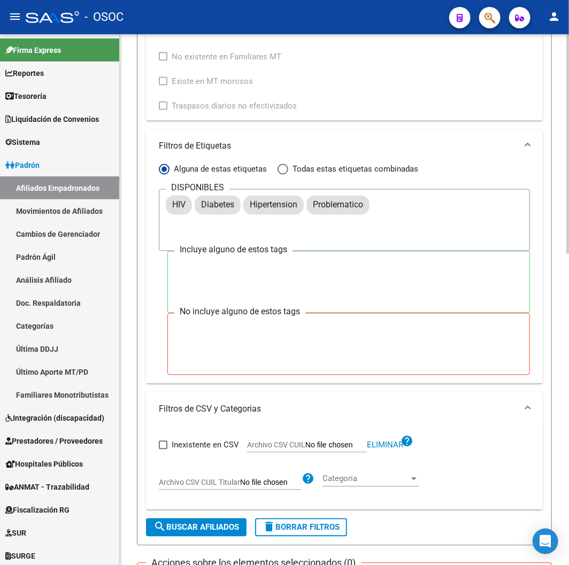
scroll to position [304, 0]
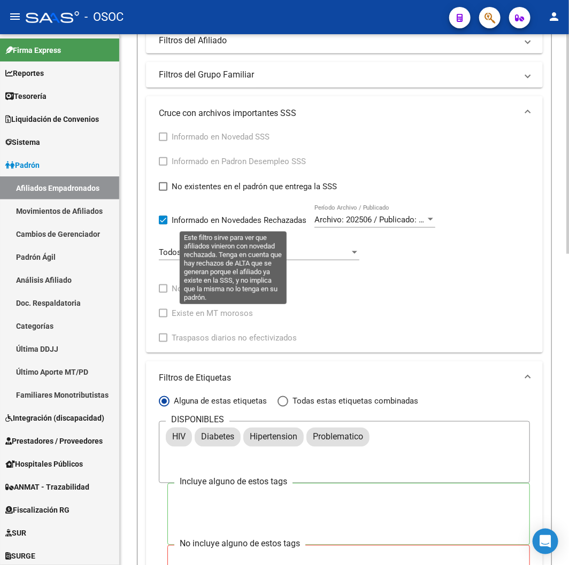
click at [175, 220] on span "Informado en Novedades Rechazadas" at bounding box center [239, 220] width 135 height 13
click at [163, 225] on input "Informado en Novedades Rechazadas" at bounding box center [163, 225] width 1 height 1
checkbox input "false"
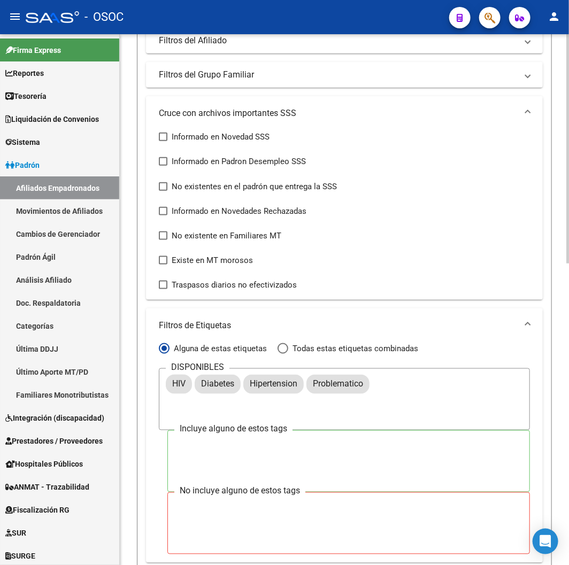
click at [181, 239] on span "No existente en Familiares MT" at bounding box center [227, 235] width 110 height 13
click at [163, 240] on input "No existente en Familiares MT" at bounding box center [163, 240] width 1 height 1
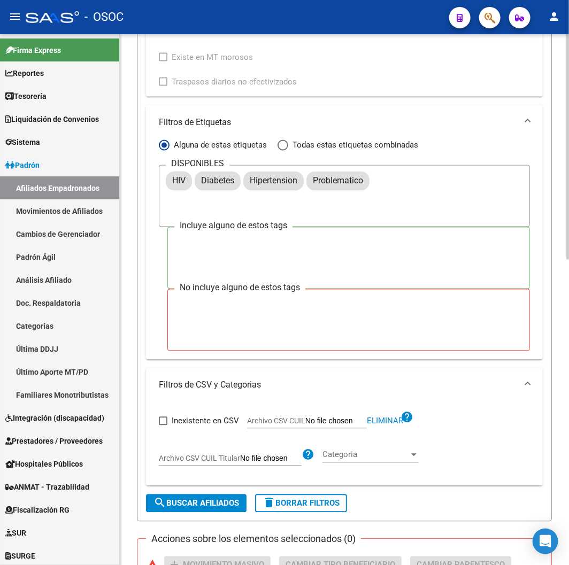
scroll to position [720, 0]
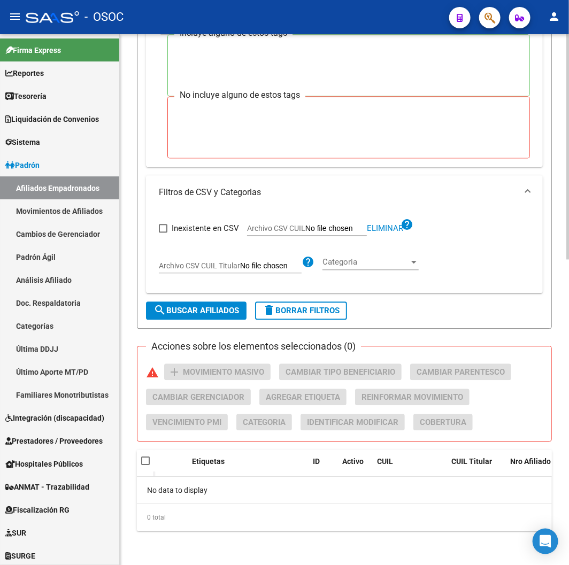
click at [193, 290] on div "Inexistente en CSV Archivo CSV CUIL Eliminar help Archivo CSV CUIL Titular help…" at bounding box center [344, 251] width 397 height 83
click at [193, 305] on button "search Buscar Afiliados" at bounding box center [196, 311] width 101 height 18
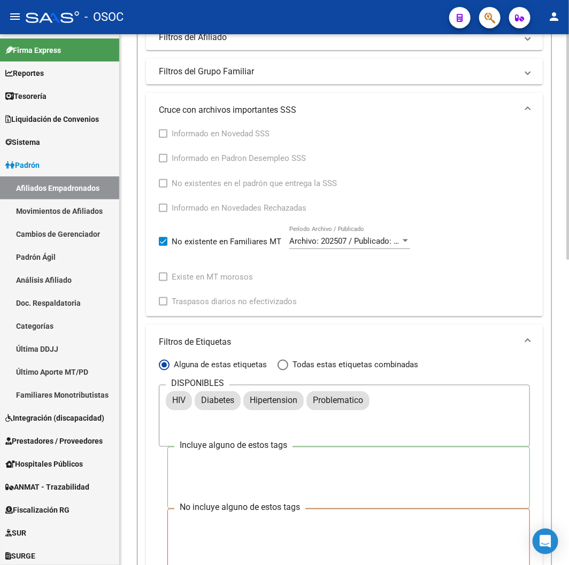
scroll to position [304, 0]
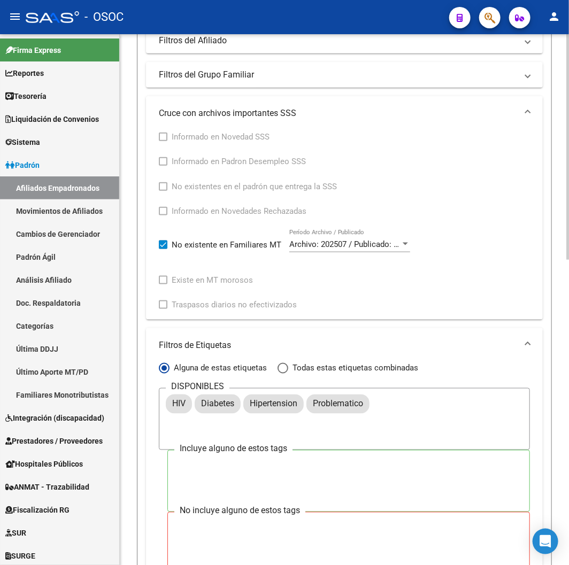
click at [179, 242] on span "No existente en Familiares MT" at bounding box center [227, 245] width 110 height 13
click at [163, 249] on input "No existente en Familiares MT" at bounding box center [163, 249] width 1 height 1
checkbox input "false"
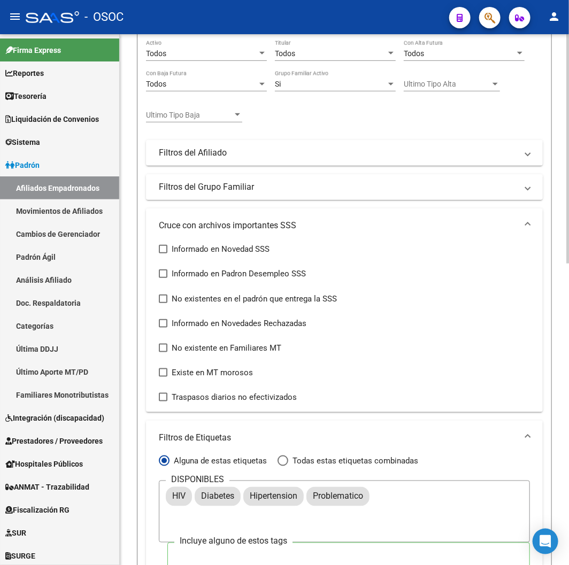
scroll to position [185, 0]
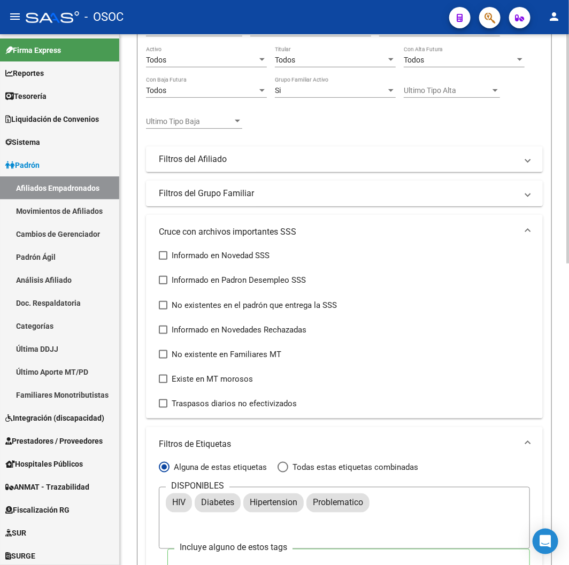
click at [237, 191] on mat-panel-title "Filtros del Grupo Familiar" at bounding box center [338, 194] width 358 height 12
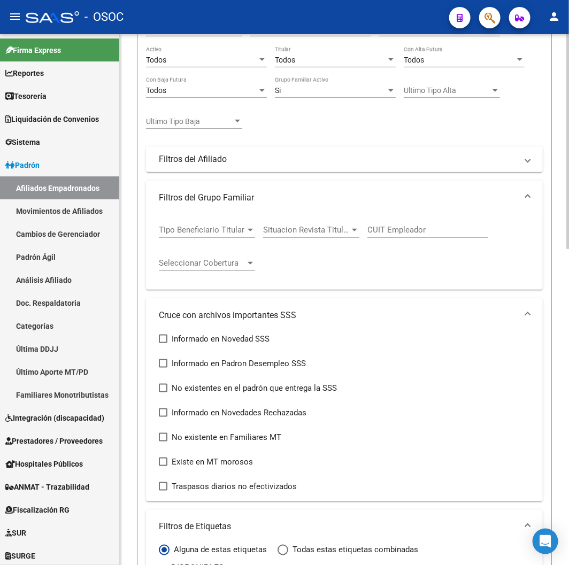
drag, startPoint x: 243, startPoint y: 180, endPoint x: 244, endPoint y: 185, distance: 5.6
click at [243, 179] on div "Filtros Id CUIL / Nombre / Apellido CUIL Titular Seleccionar Gerenciador Selecc…" at bounding box center [344, 374] width 397 height 780
click at [245, 194] on mat-panel-title "Filtros del Grupo Familiar" at bounding box center [338, 198] width 358 height 12
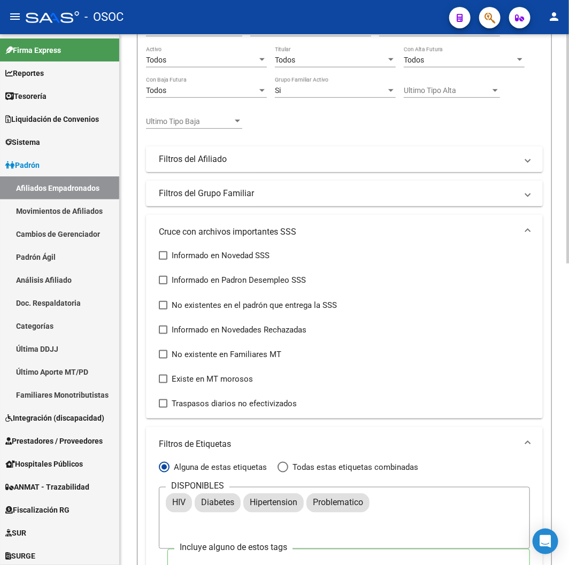
click at [253, 170] on mat-expansion-panel-header "Filtros del Afiliado" at bounding box center [344, 160] width 397 height 26
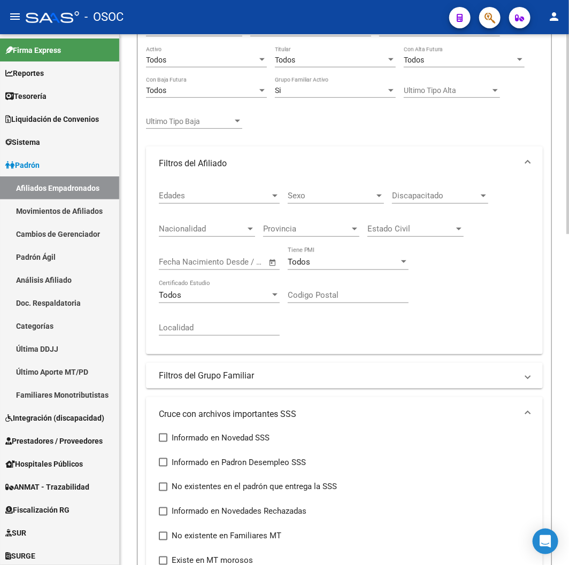
click at [253, 170] on mat-panel-title "Filtros del Afiliado" at bounding box center [338, 164] width 358 height 12
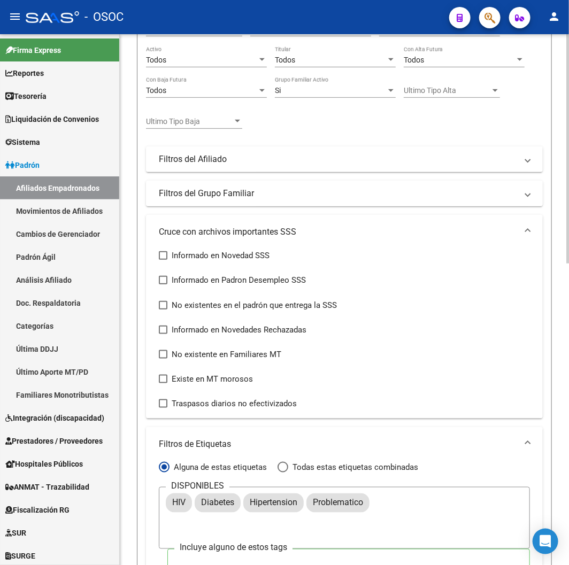
click at [259, 200] on mat-panel-title "Filtros del Grupo Familiar" at bounding box center [338, 194] width 358 height 12
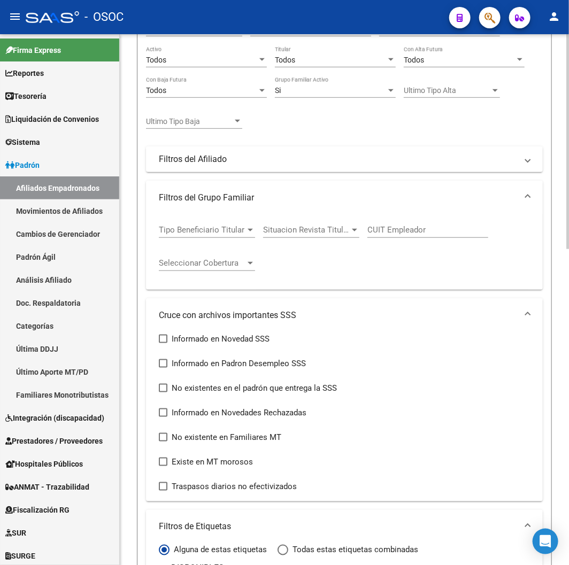
click at [259, 200] on mat-panel-title "Filtros del Grupo Familiar" at bounding box center [338, 198] width 358 height 12
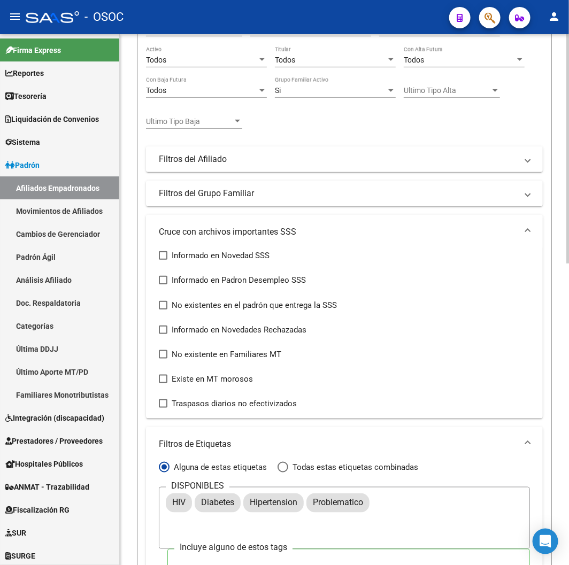
click at [260, 227] on mat-panel-title "Cruce con archivos importantes SSS" at bounding box center [338, 232] width 358 height 12
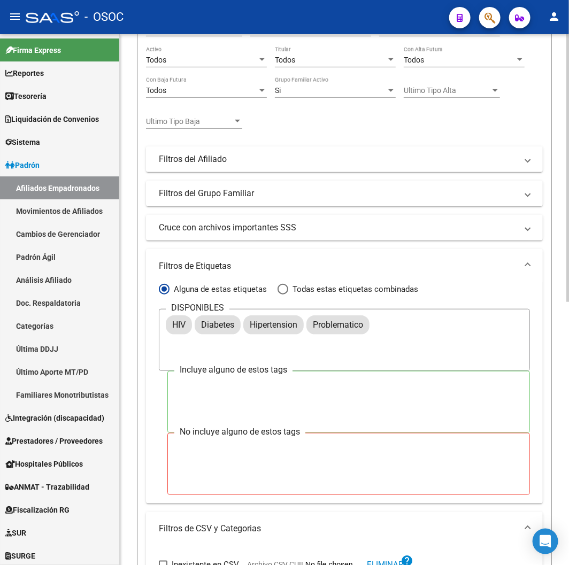
click at [240, 259] on mat-expansion-panel-header "Filtros de Etiquetas" at bounding box center [344, 266] width 397 height 34
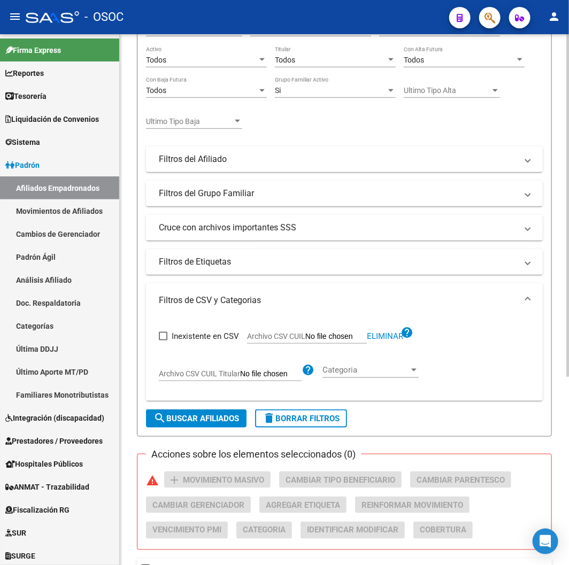
click at [204, 339] on span "Inexistente en CSV" at bounding box center [205, 336] width 67 height 13
click at [163, 341] on input "Inexistente en CSV" at bounding box center [163, 341] width 1 height 1
click at [196, 414] on button "search Buscar Afiliados" at bounding box center [196, 419] width 101 height 18
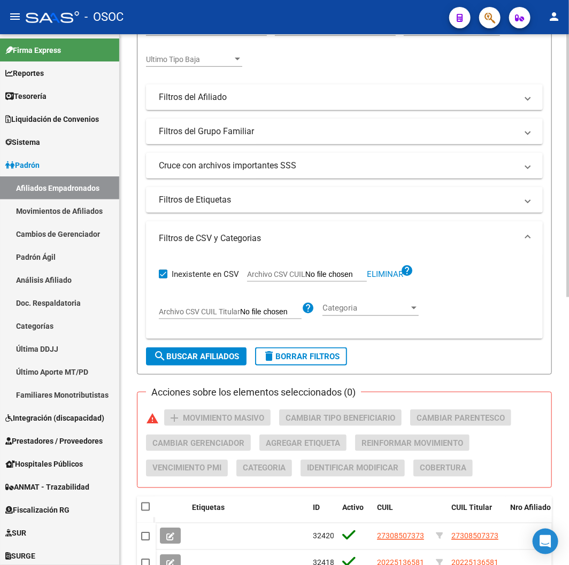
scroll to position [246, 0]
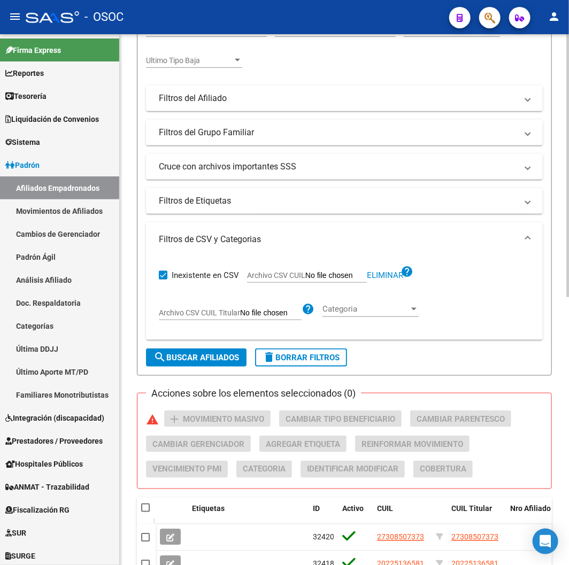
click at [190, 277] on span "Inexistente en CSV" at bounding box center [205, 275] width 67 height 13
click at [163, 280] on input "Inexistente en CSV" at bounding box center [163, 280] width 1 height 1
checkbox input "false"
click at [209, 350] on button "search Buscar Afiliados" at bounding box center [196, 358] width 101 height 18
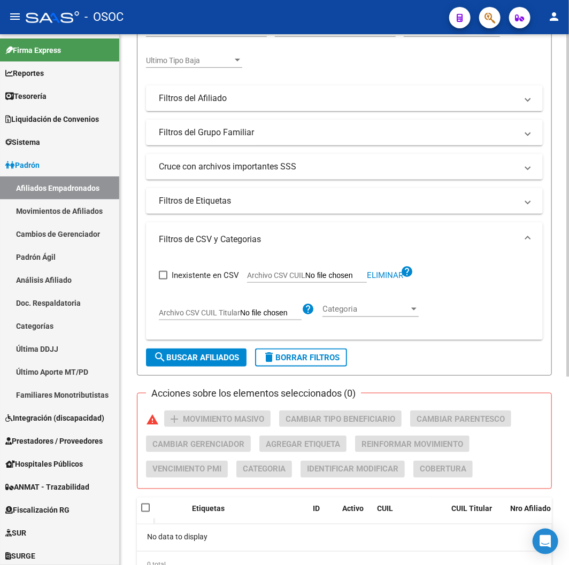
click at [343, 298] on div "Categoria Categoria" at bounding box center [371, 305] width 96 height 23
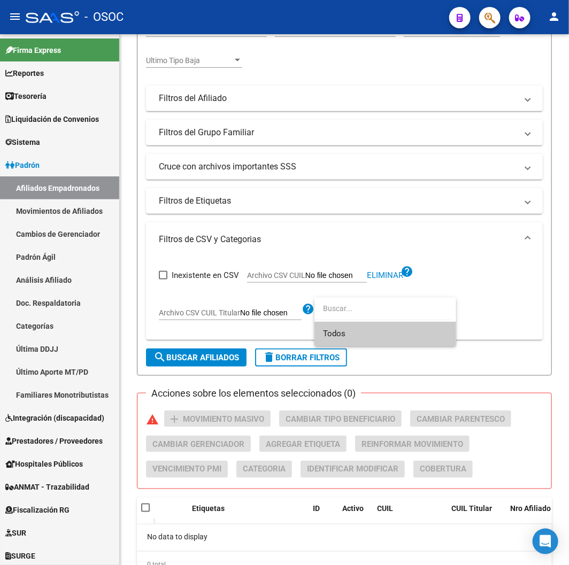
click at [359, 339] on span "Todos" at bounding box center [385, 334] width 125 height 24
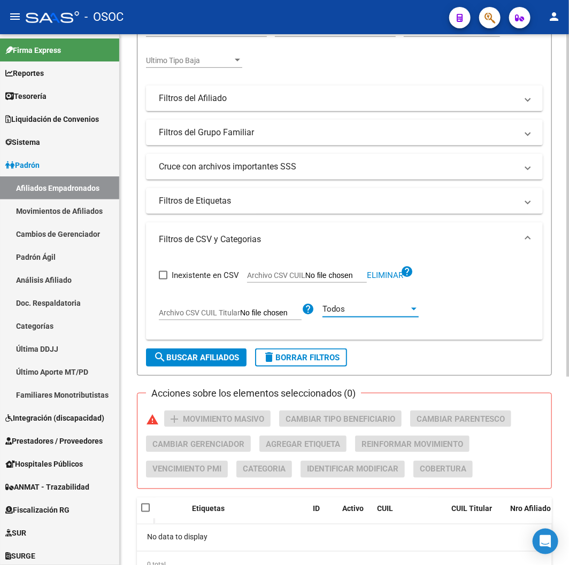
click at [195, 354] on span "search Buscar Afiliados" at bounding box center [197, 358] width 86 height 10
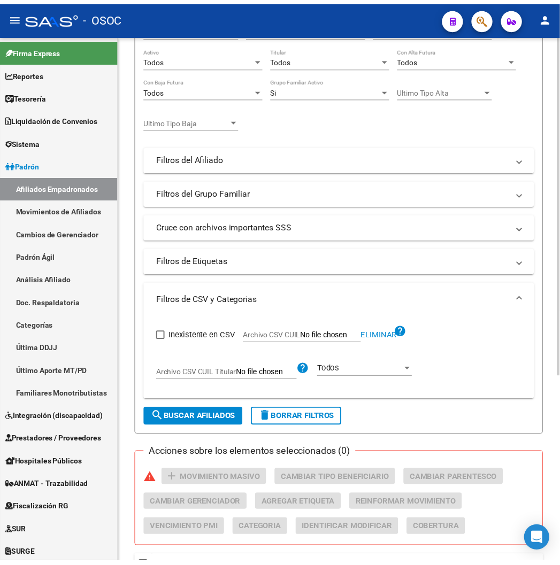
scroll to position [0, 0]
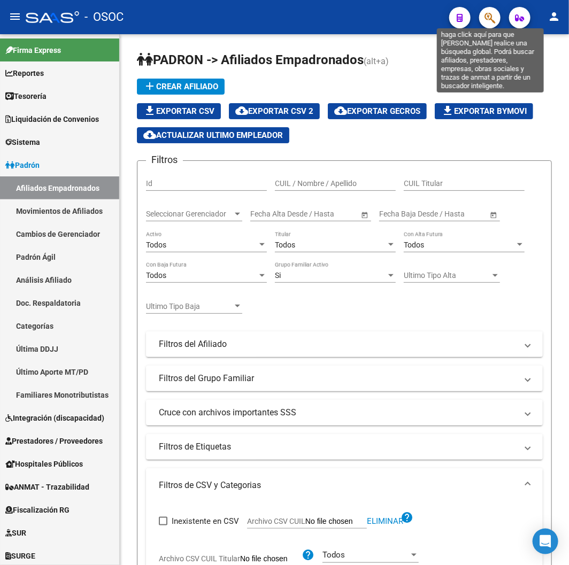
click at [495, 13] on icon "button" at bounding box center [490, 18] width 11 height 12
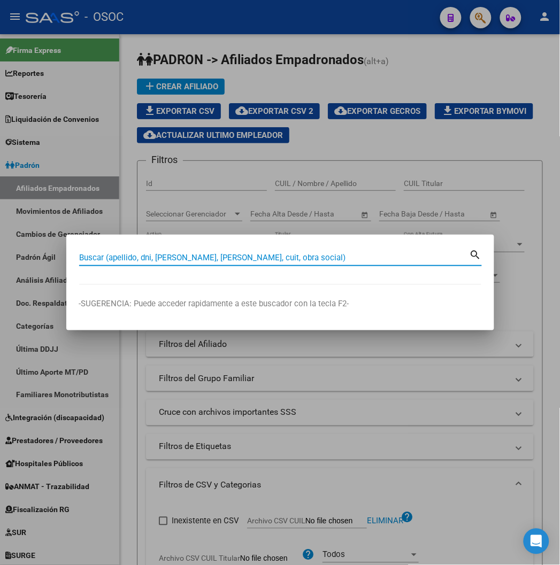
paste input "20143862926"
type input "20143862926"
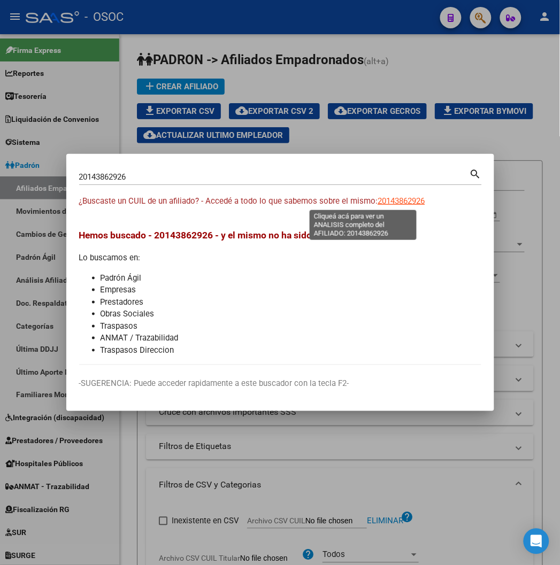
click at [380, 199] on span "20143862926" at bounding box center [401, 201] width 47 height 10
type textarea "20143862926"
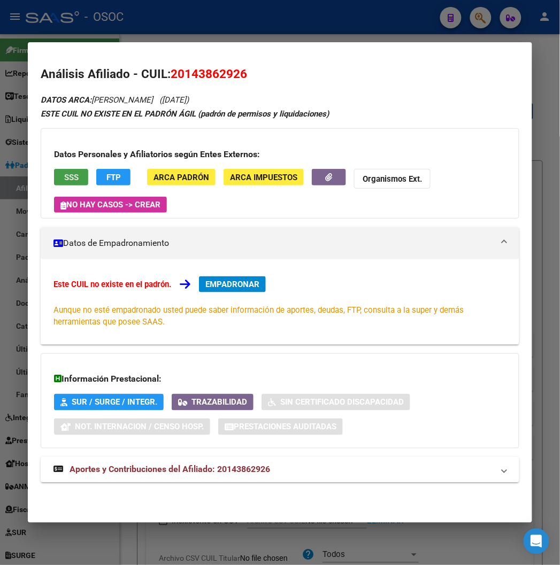
click at [71, 169] on button "SSS" at bounding box center [71, 177] width 34 height 17
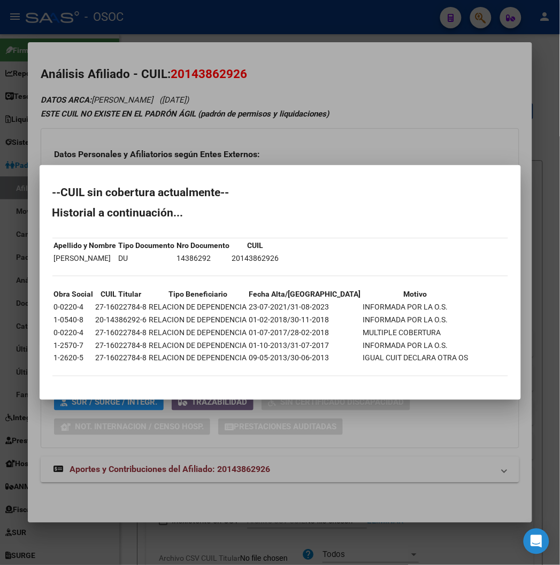
click at [253, 93] on div at bounding box center [280, 282] width 560 height 565
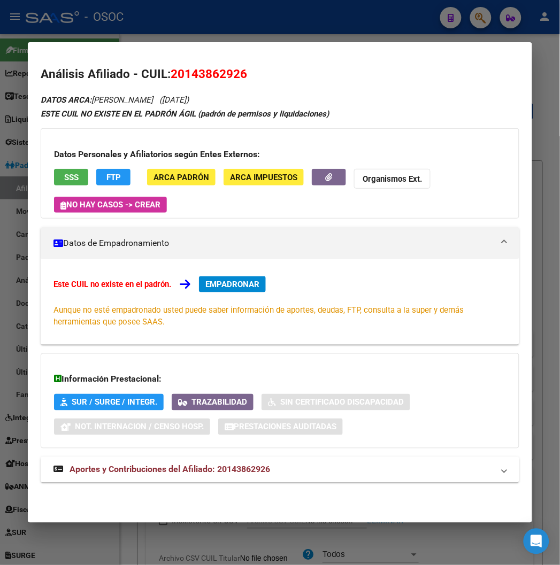
click at [210, 14] on div at bounding box center [280, 282] width 560 height 565
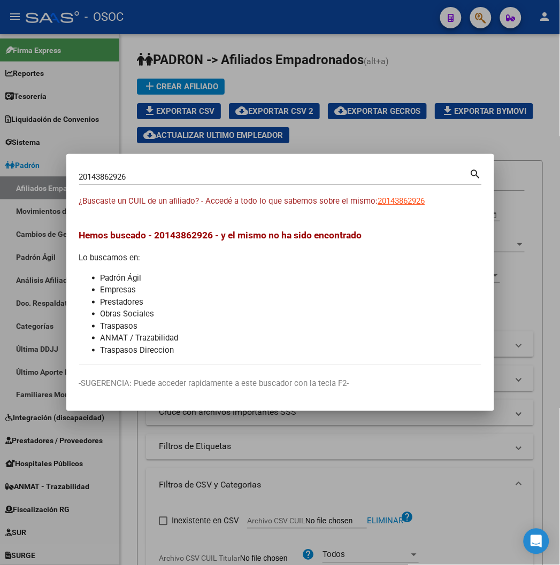
click at [105, 178] on input "20143862926" at bounding box center [274, 177] width 391 height 10
paste input "47962645"
type input "47962645"
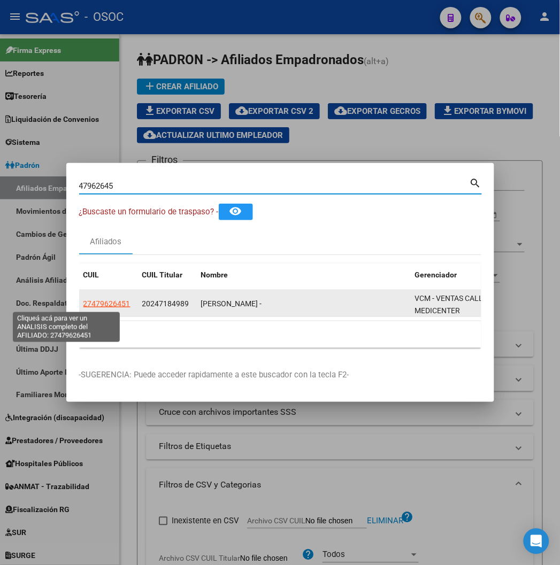
click at [83, 308] on span "27479626451" at bounding box center [106, 304] width 47 height 9
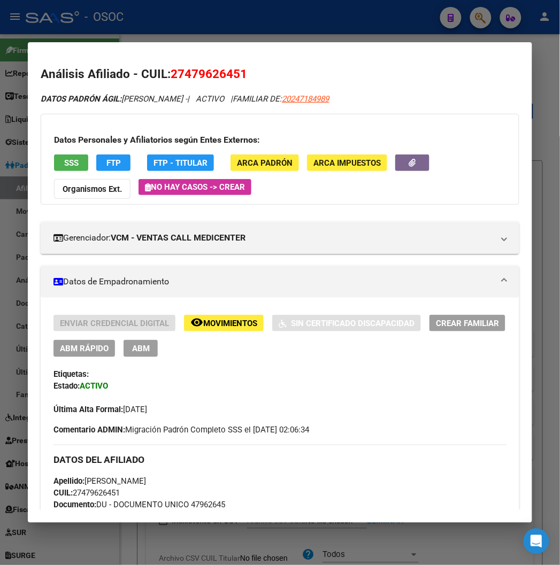
scroll to position [416, 0]
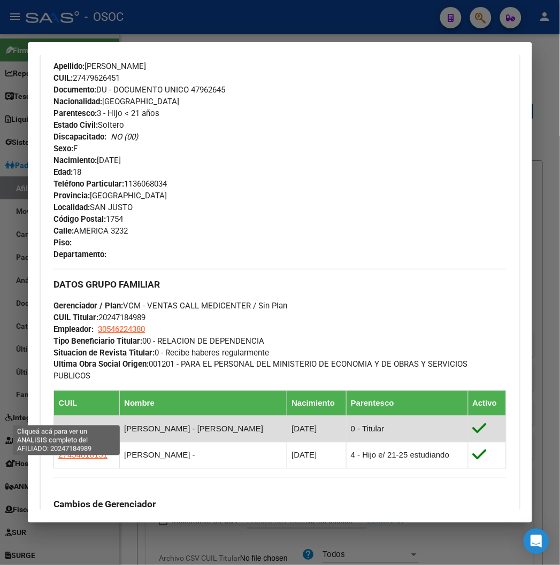
click at [82, 425] on span "20247184989" at bounding box center [82, 429] width 49 height 9
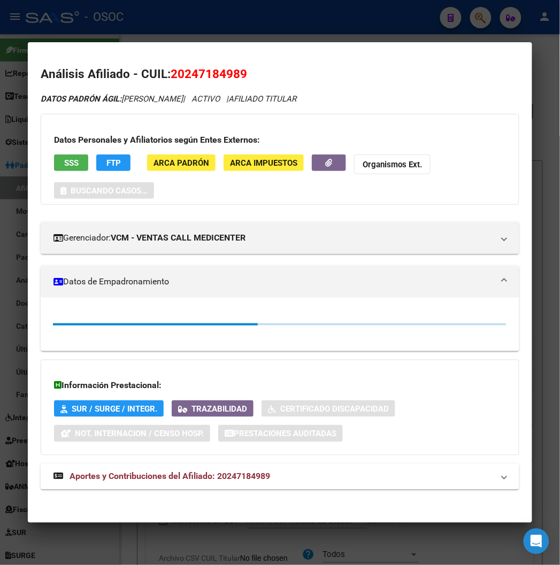
click at [208, 18] on div at bounding box center [280, 282] width 560 height 565
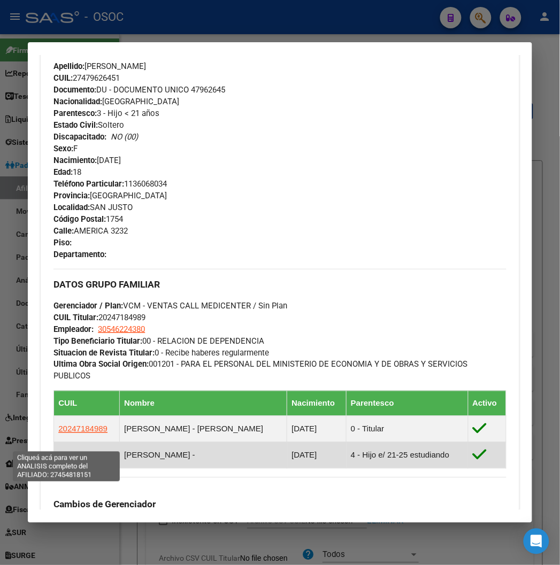
click at [62, 451] on span "27454818151" at bounding box center [82, 455] width 49 height 9
type textarea "27454818151"
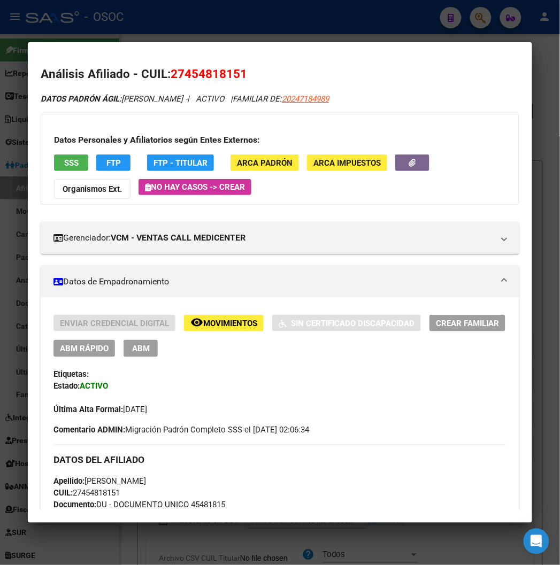
click at [255, 41] on div at bounding box center [280, 282] width 560 height 565
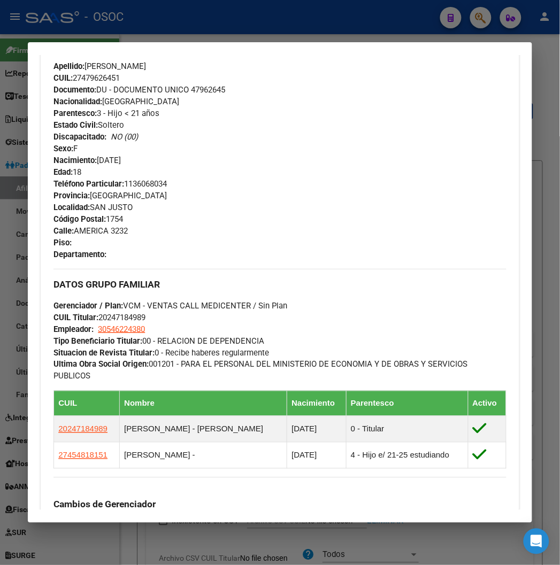
click at [246, 28] on div at bounding box center [280, 282] width 560 height 565
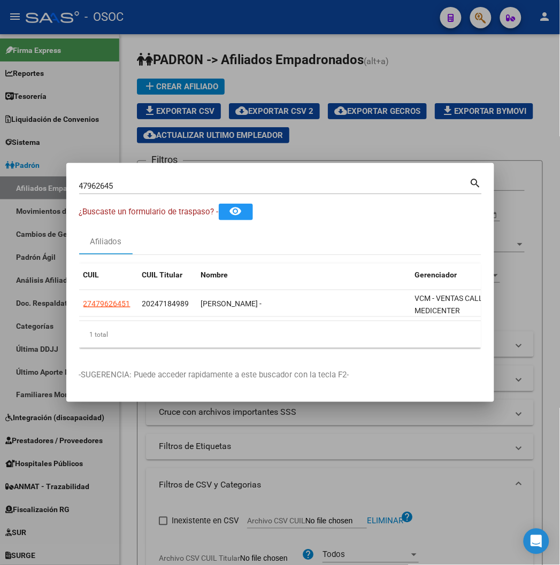
click at [82, 185] on input "47962645" at bounding box center [274, 186] width 391 height 10
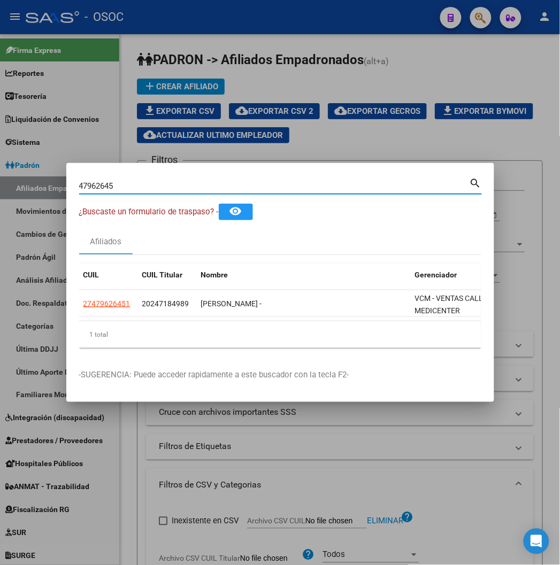
click at [82, 185] on input "47962645" at bounding box center [274, 186] width 391 height 10
paste input "20573046146"
type input "20573046146"
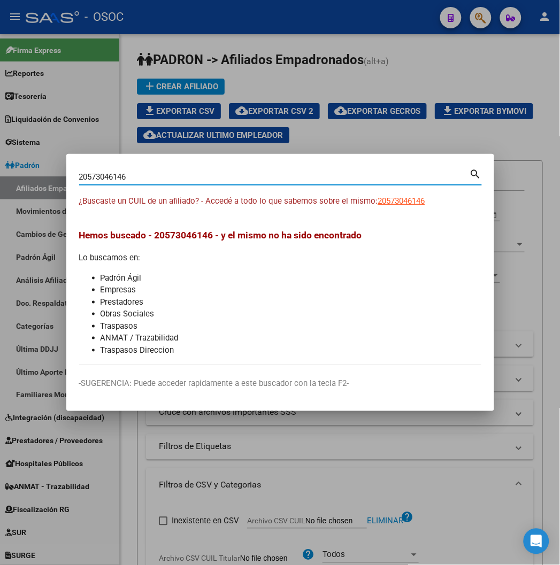
click at [378, 206] on app-link-go-to "20573046146" at bounding box center [401, 201] width 47 height 12
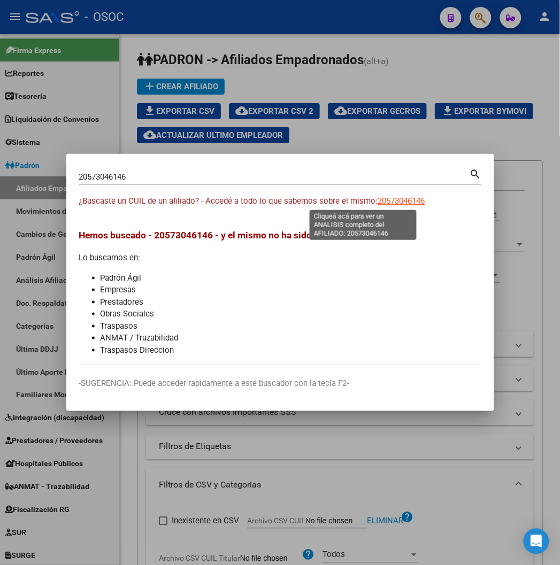
click at [378, 204] on span "20573046146" at bounding box center [401, 201] width 47 height 10
type textarea "20573046146"
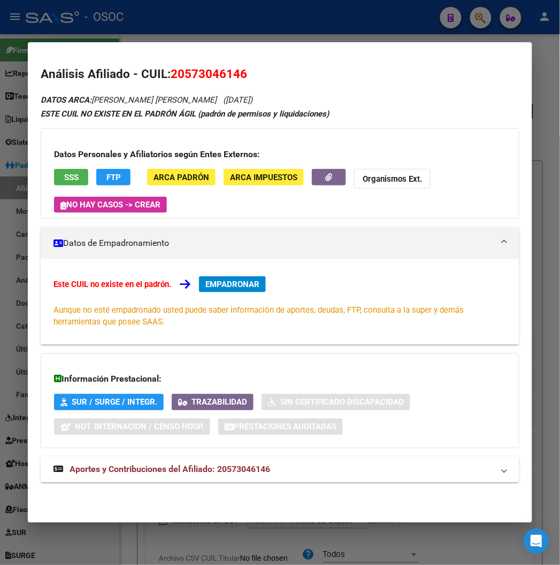
click at [64, 181] on span "SSS" at bounding box center [71, 178] width 14 height 10
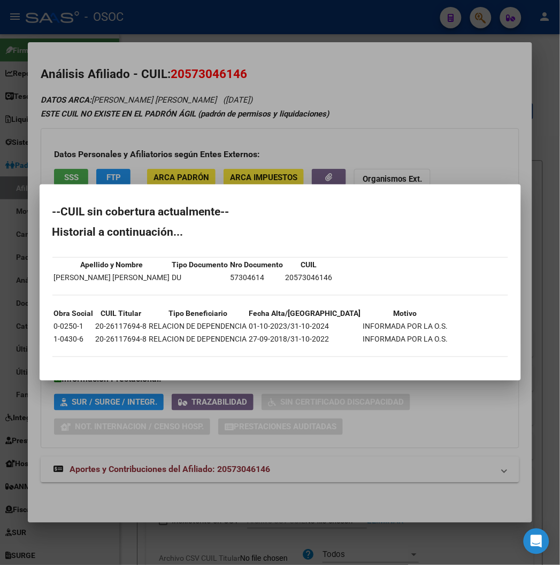
click at [234, 72] on div at bounding box center [280, 282] width 560 height 565
